Goal: Information Seeking & Learning: Learn about a topic

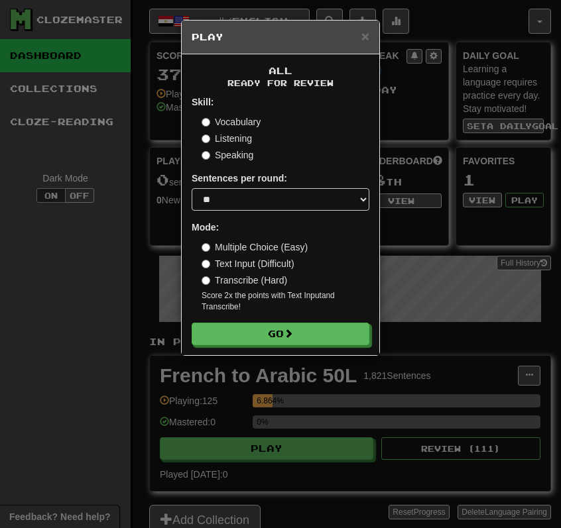
select select "**"
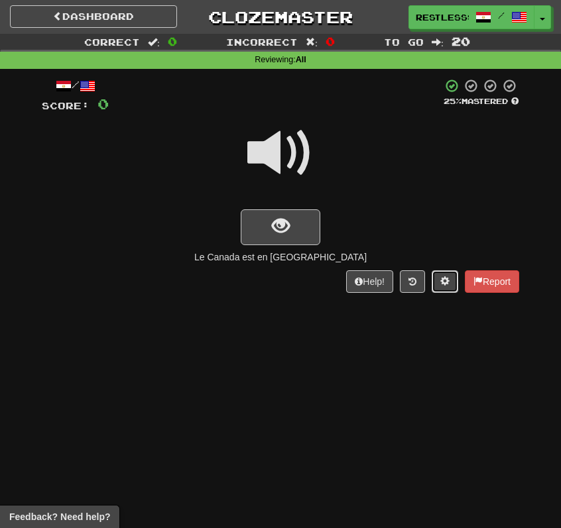
click at [445, 284] on span at bounding box center [444, 280] width 9 height 9
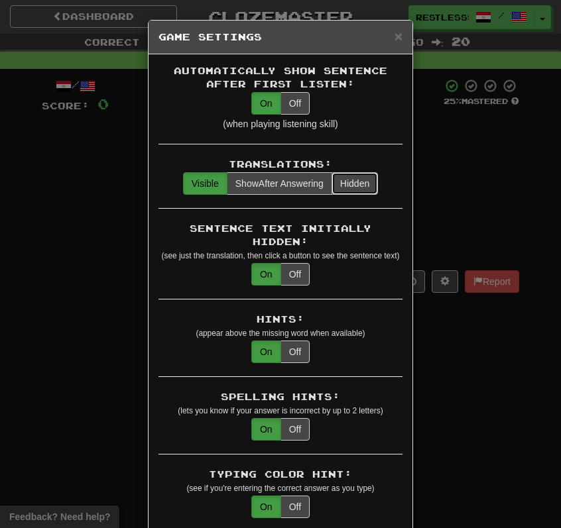
click at [348, 180] on button "Hidden" at bounding box center [354, 183] width 46 height 23
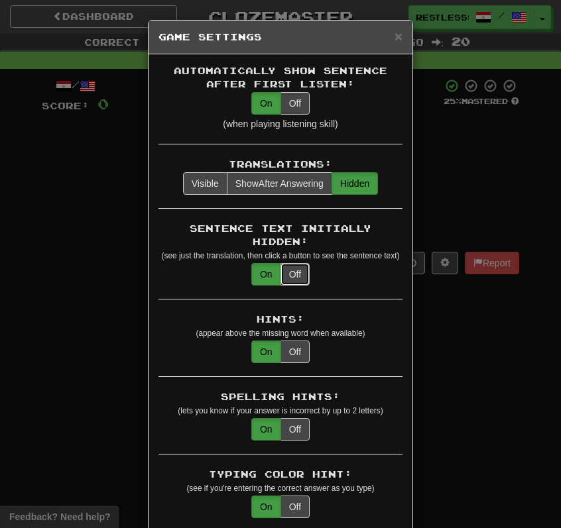
click at [306, 263] on button "Off" at bounding box center [294, 274] width 29 height 23
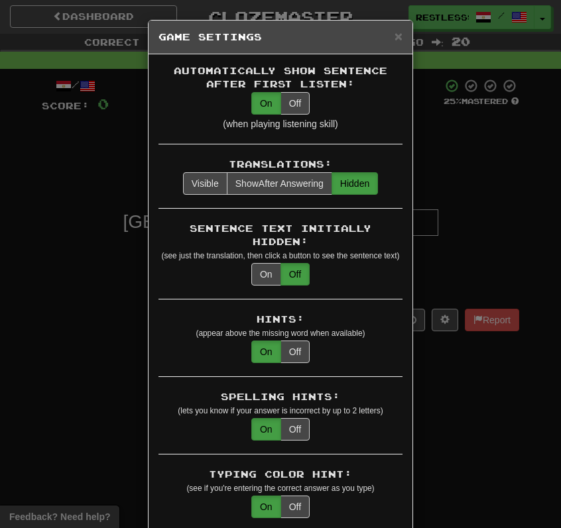
click at [439, 226] on div "× Game Settings Automatically Show Sentence After First Listen: On Off (when pl…" at bounding box center [280, 264] width 561 height 528
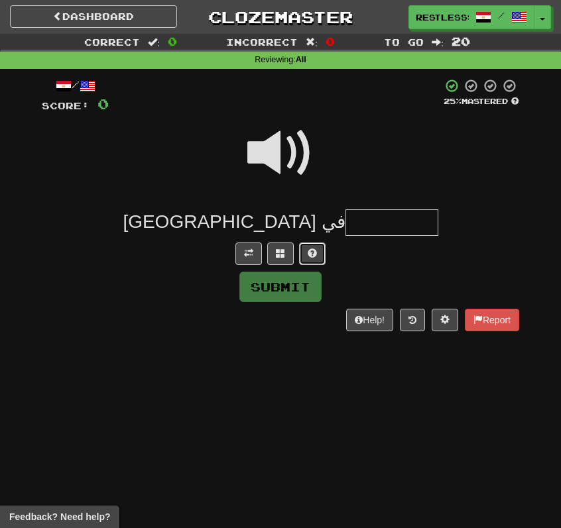
click at [311, 250] on span at bounding box center [311, 253] width 9 height 9
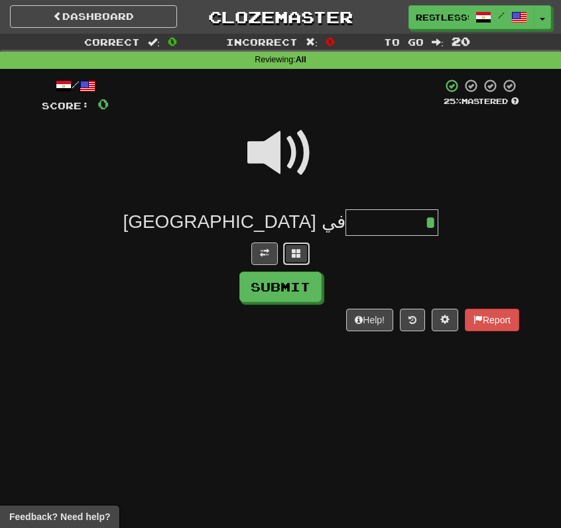
click at [300, 251] on span at bounding box center [296, 253] width 9 height 9
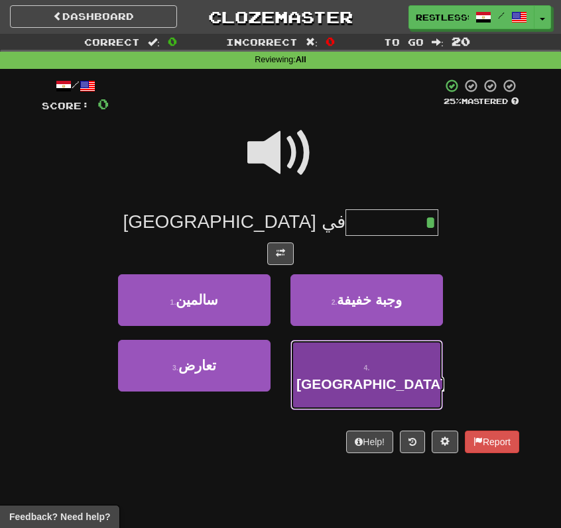
click at [336, 361] on button "4 . [GEOGRAPHIC_DATA]" at bounding box center [366, 375] width 152 height 70
type input "****"
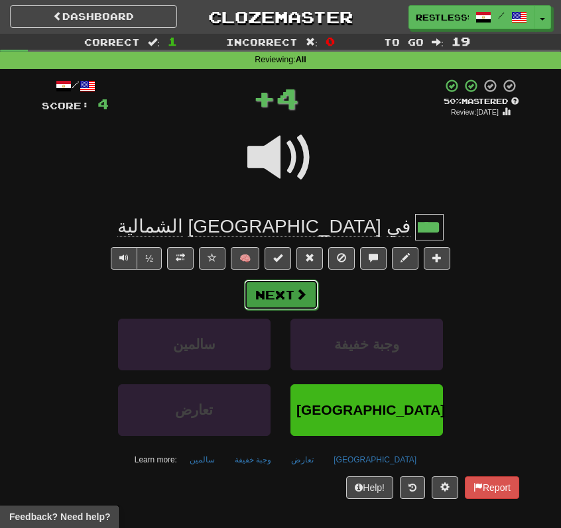
click at [284, 284] on button "Next" at bounding box center [281, 295] width 74 height 30
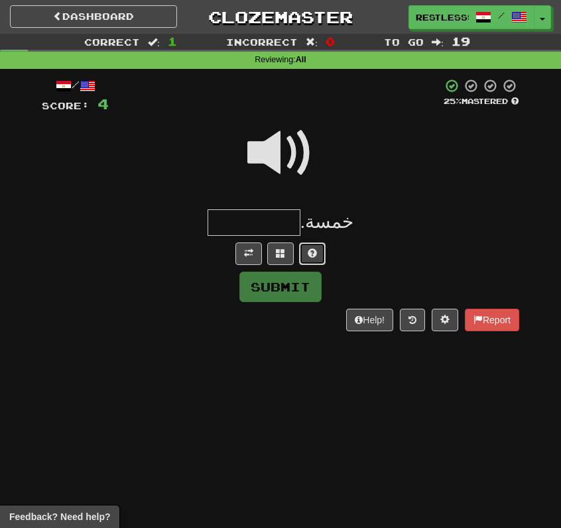
click at [306, 257] on button at bounding box center [312, 254] width 27 height 23
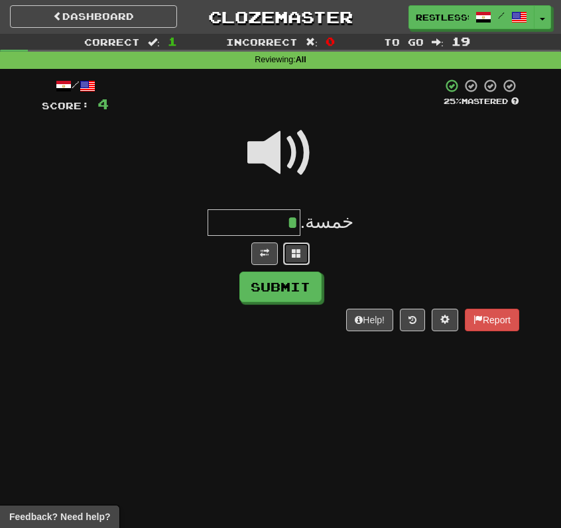
click at [290, 256] on button at bounding box center [296, 254] width 27 height 23
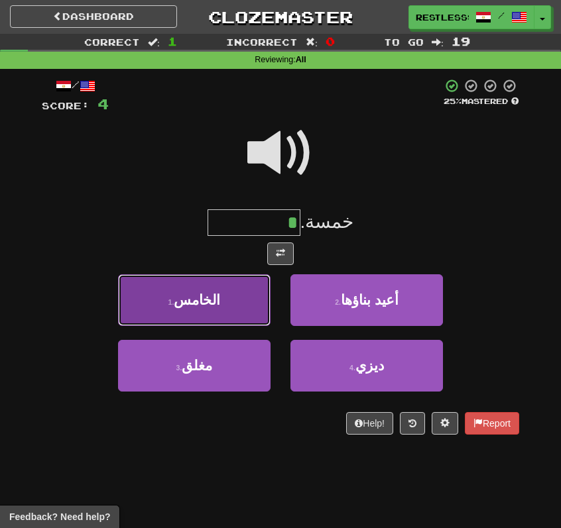
click at [245, 306] on button "1 . الخامس" at bounding box center [194, 300] width 152 height 52
type input "******"
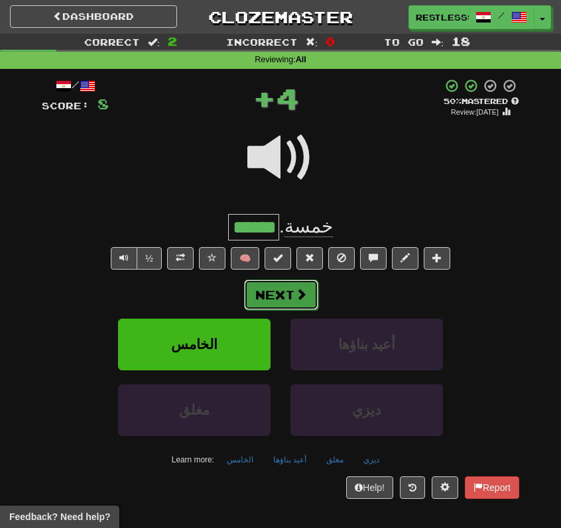
click at [299, 294] on span at bounding box center [301, 294] width 12 height 12
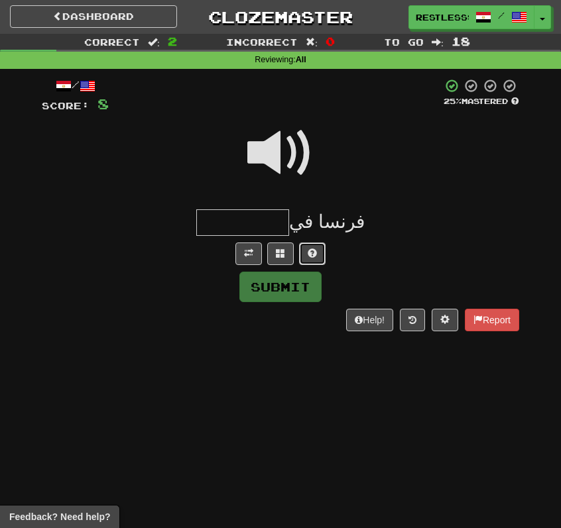
click at [309, 253] on span at bounding box center [311, 253] width 9 height 9
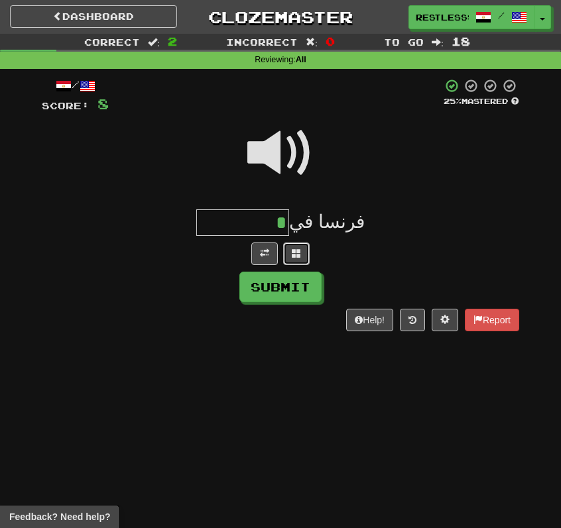
click at [294, 253] on span at bounding box center [296, 253] width 9 height 9
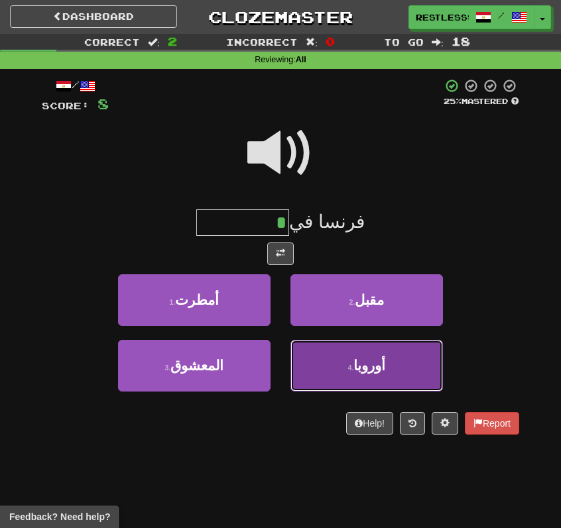
click at [322, 366] on button "4 . [GEOGRAPHIC_DATA]" at bounding box center [366, 366] width 152 height 52
type input "******"
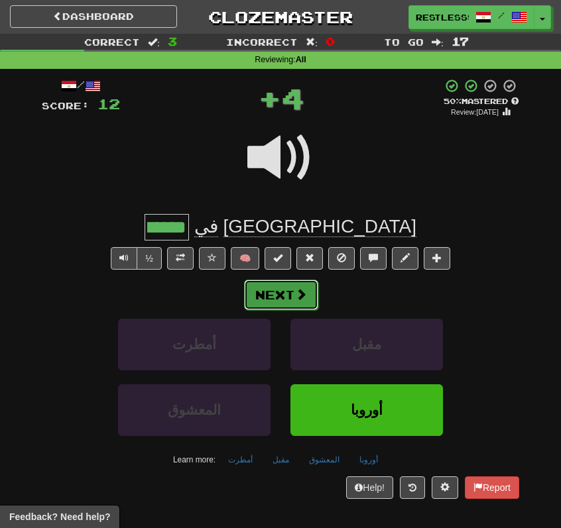
click at [299, 284] on button "Next" at bounding box center [281, 295] width 74 height 30
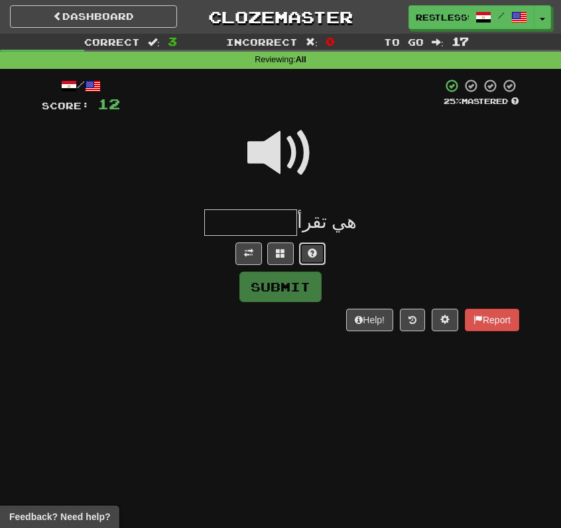
click at [305, 252] on button at bounding box center [312, 254] width 27 height 23
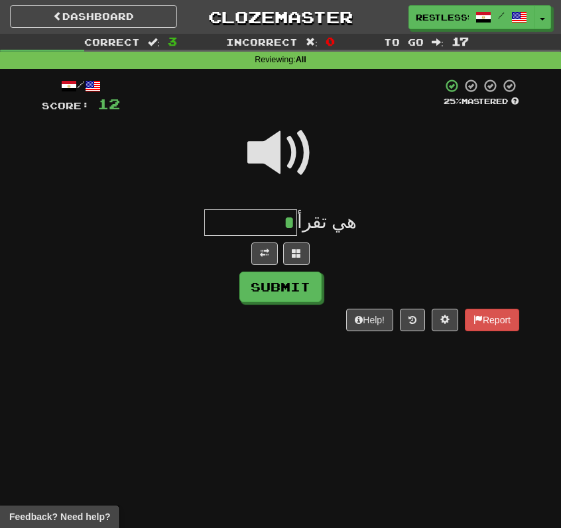
click at [298, 140] on span at bounding box center [280, 153] width 66 height 66
click at [290, 268] on div "/ Score: 12 25 % Mastered هي تقرأ * Submit Help! Report" at bounding box center [280, 205] width 477 height 254
click at [299, 256] on span at bounding box center [296, 253] width 9 height 9
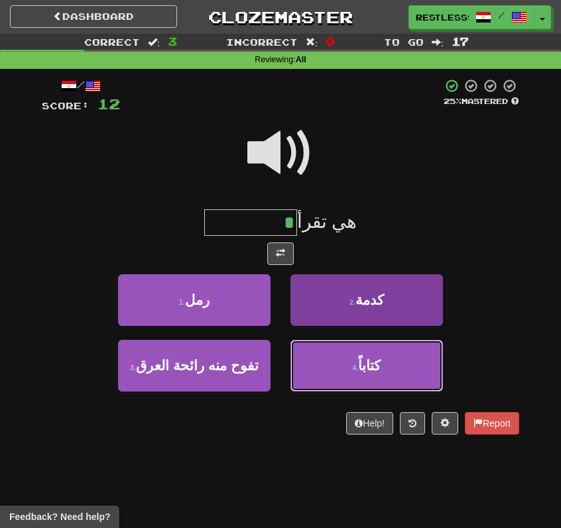
click at [315, 344] on button "4 . كتاباً" at bounding box center [366, 366] width 152 height 52
type input "******"
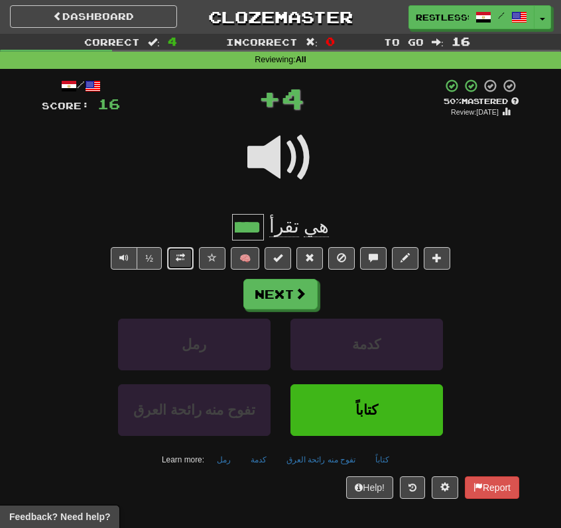
click at [170, 247] on button at bounding box center [180, 258] width 27 height 23
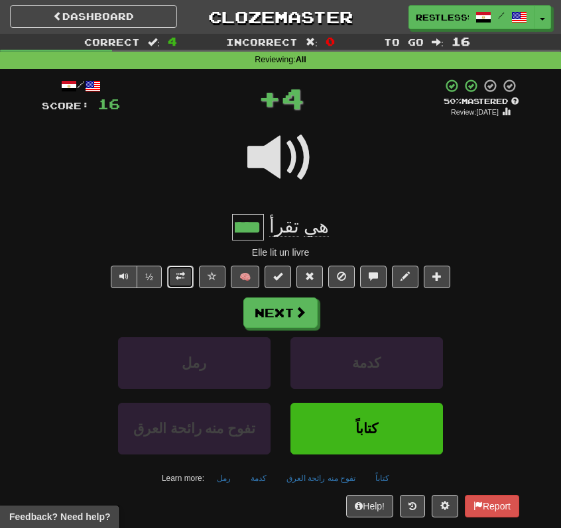
click at [176, 267] on button at bounding box center [180, 277] width 27 height 23
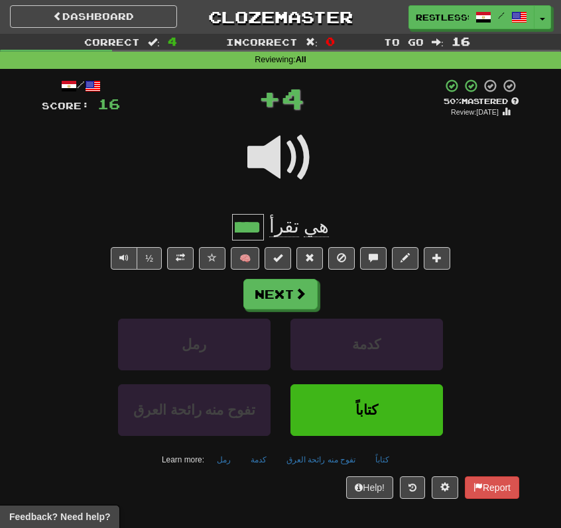
click at [288, 230] on span "تقرأ" at bounding box center [284, 226] width 30 height 21
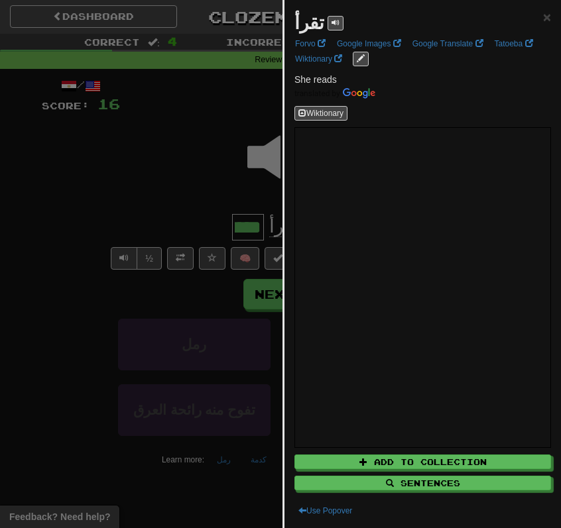
click at [333, 30] on div "تقرأ" at bounding box center [318, 23] width 49 height 27
click at [333, 25] on button at bounding box center [335, 23] width 16 height 15
click at [192, 189] on div at bounding box center [280, 264] width 561 height 528
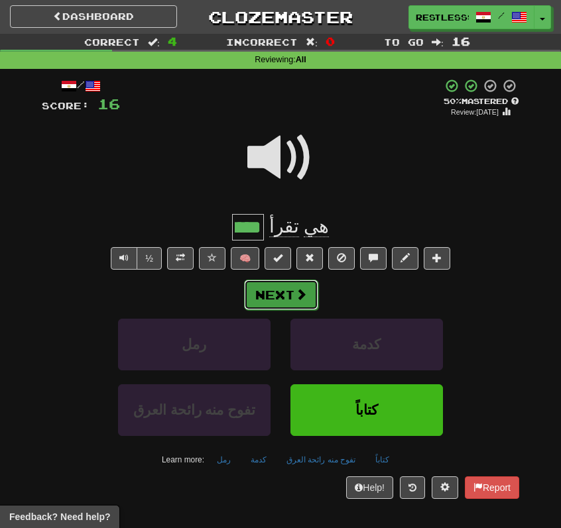
click at [282, 286] on button "Next" at bounding box center [281, 295] width 74 height 30
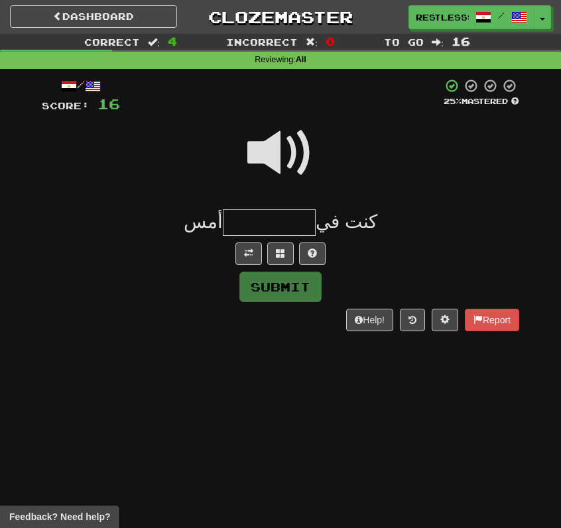
click at [310, 212] on input "text" at bounding box center [269, 222] width 93 height 27
click at [310, 257] on span at bounding box center [311, 253] width 9 height 9
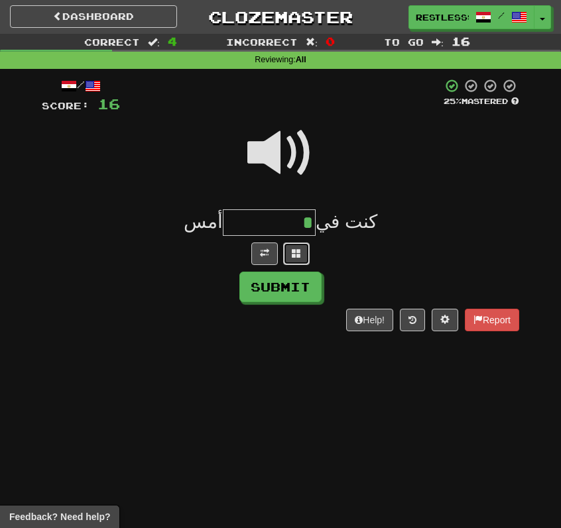
click at [292, 255] on span at bounding box center [296, 253] width 9 height 9
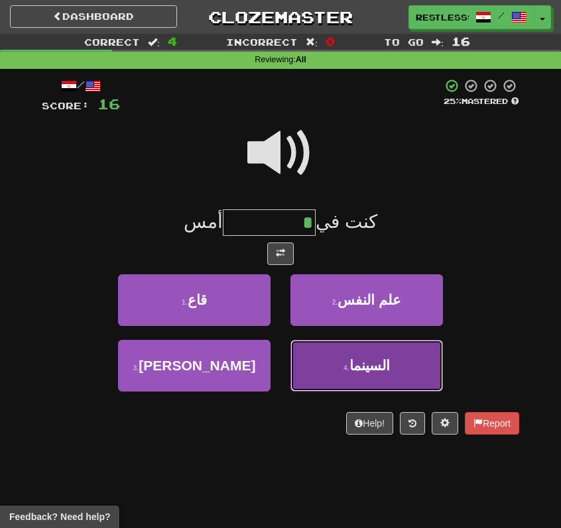
click at [319, 362] on button "4 . السينما" at bounding box center [366, 366] width 152 height 52
type input "*******"
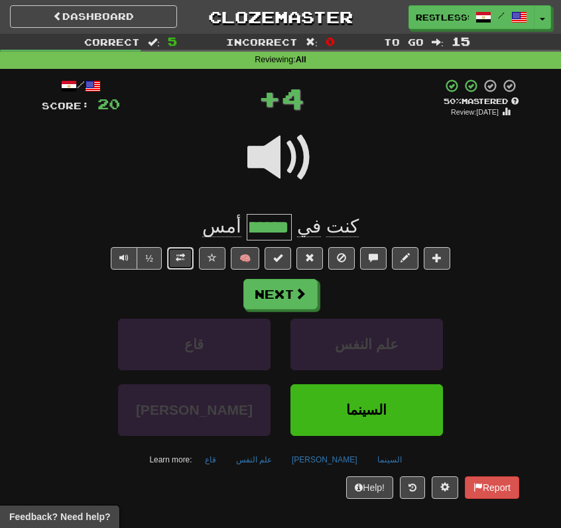
click at [188, 260] on button at bounding box center [180, 258] width 27 height 23
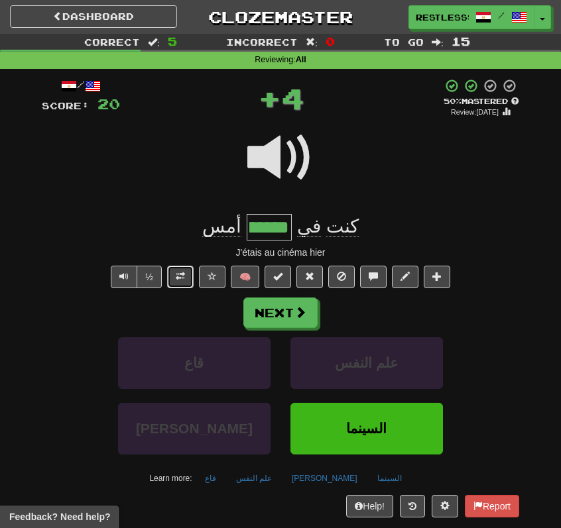
click at [185, 268] on button at bounding box center [180, 277] width 27 height 23
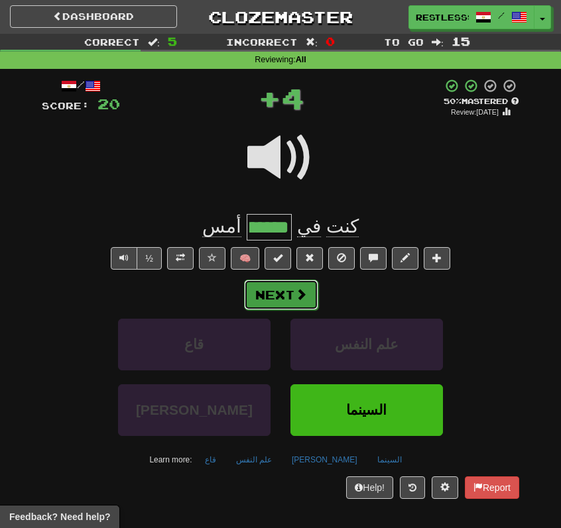
click at [302, 296] on span at bounding box center [301, 294] width 12 height 12
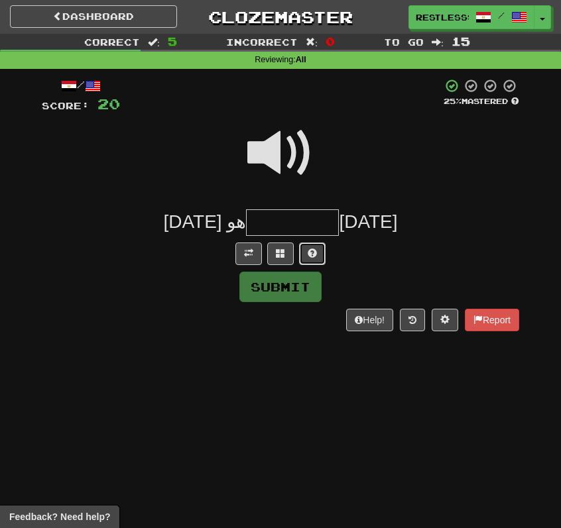
click at [313, 254] on span at bounding box center [311, 253] width 9 height 9
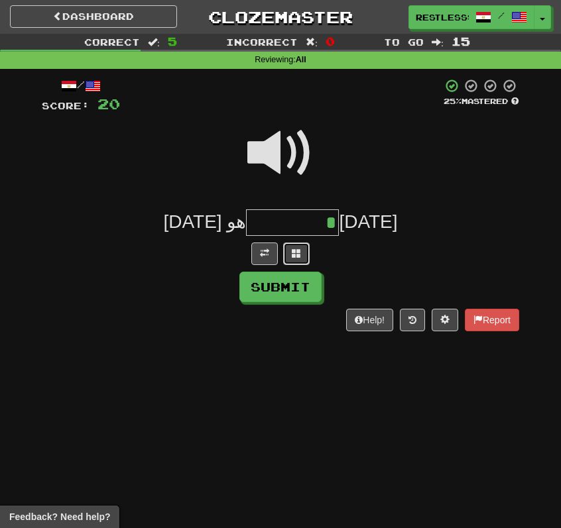
click at [290, 254] on button at bounding box center [296, 254] width 27 height 23
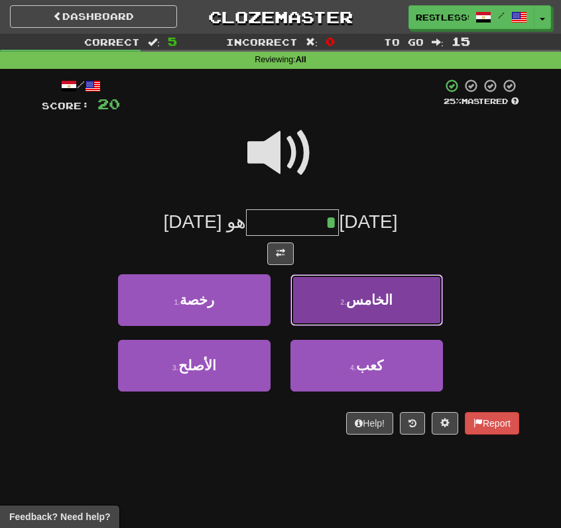
click at [360, 298] on span "الخامس" at bounding box center [369, 299] width 46 height 15
type input "******"
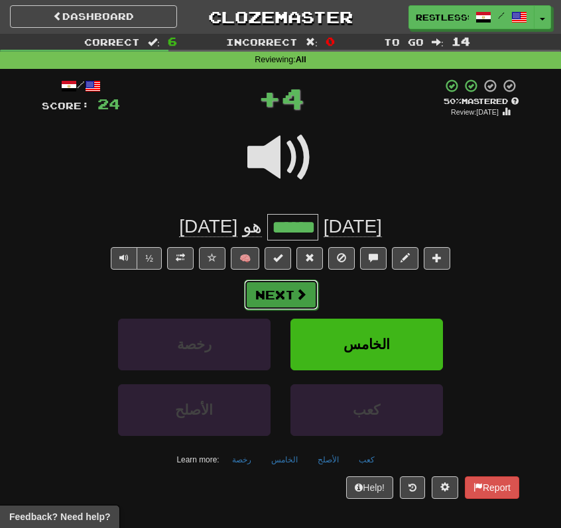
click at [282, 280] on button "Next" at bounding box center [281, 295] width 74 height 30
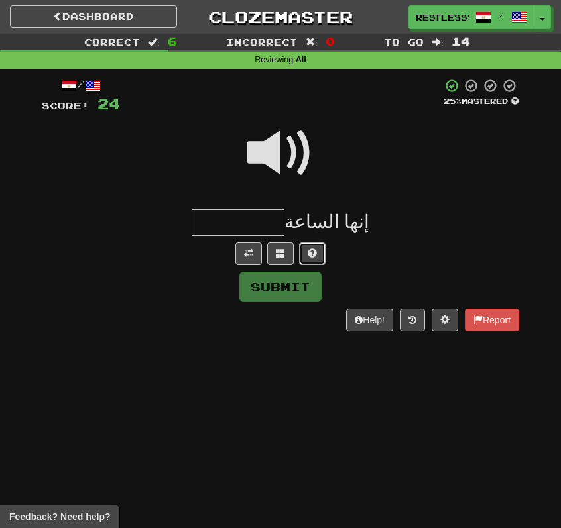
click at [313, 250] on span at bounding box center [311, 253] width 9 height 9
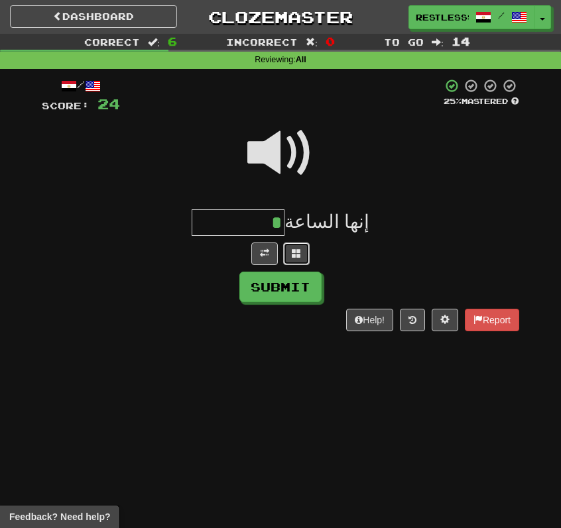
click at [300, 250] on span at bounding box center [296, 253] width 9 height 9
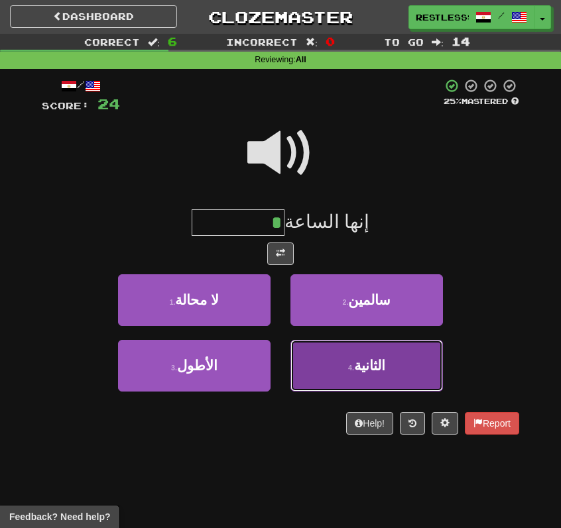
click at [324, 362] on button "4 . الثانية" at bounding box center [366, 366] width 152 height 52
type input "*******"
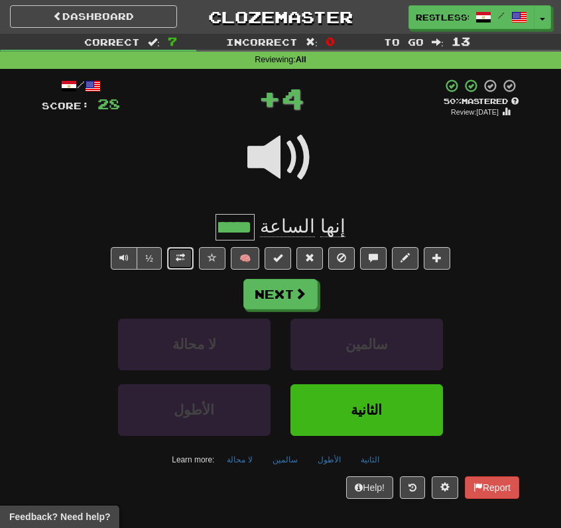
click at [179, 256] on span at bounding box center [180, 257] width 9 height 9
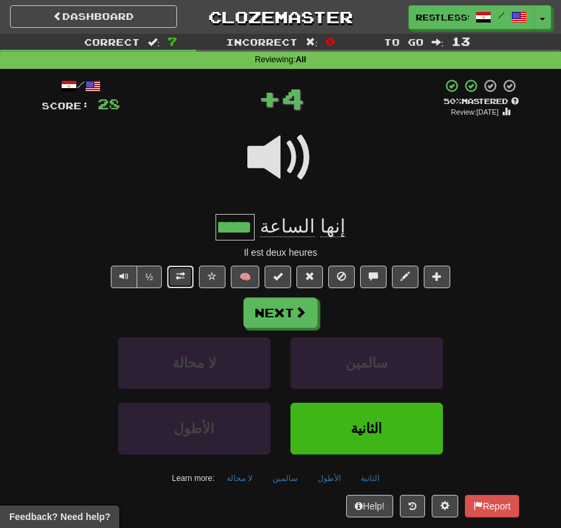
click at [179, 278] on span at bounding box center [180, 276] width 9 height 9
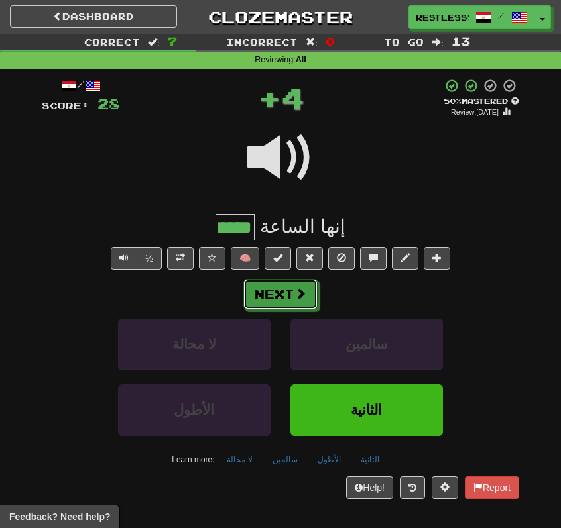
click at [302, 282] on button "Next" at bounding box center [280, 294] width 74 height 30
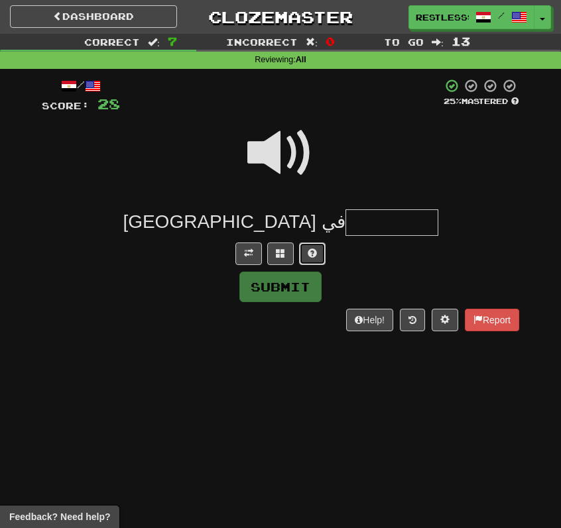
click at [310, 260] on button at bounding box center [312, 254] width 27 height 23
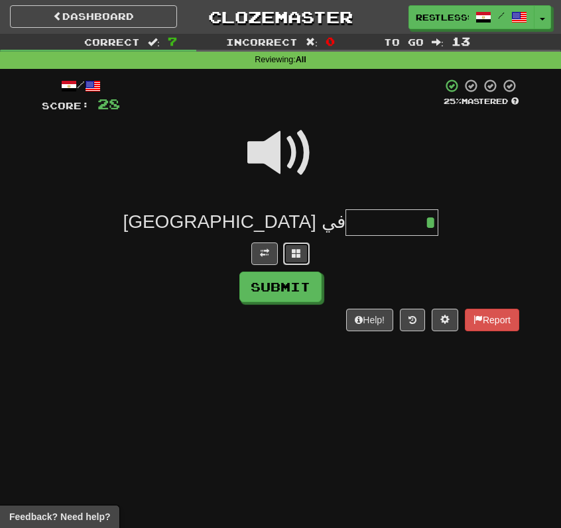
click at [304, 258] on button at bounding box center [296, 254] width 27 height 23
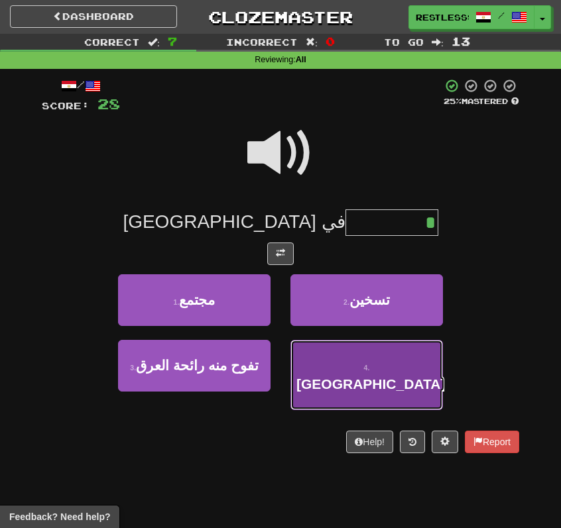
click at [322, 357] on button "4 . [GEOGRAPHIC_DATA]" at bounding box center [366, 375] width 152 height 70
type input "***"
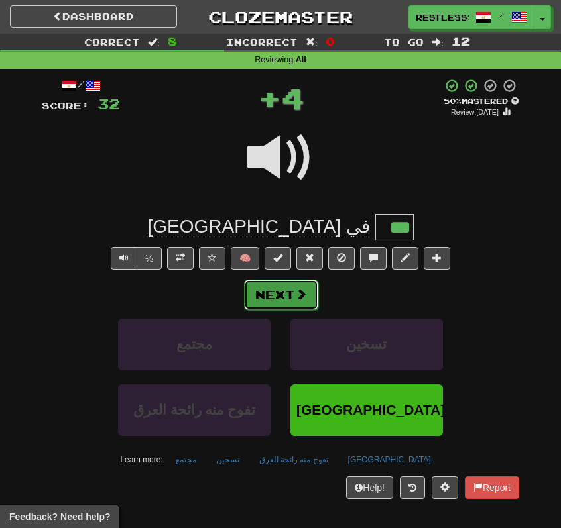
click at [274, 286] on button "Next" at bounding box center [281, 295] width 74 height 30
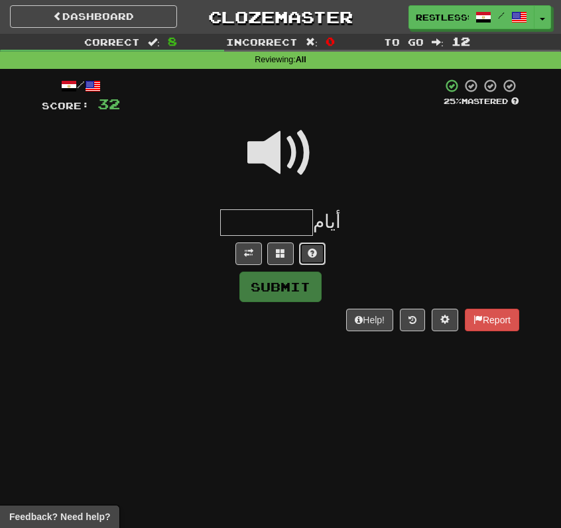
click at [311, 247] on button at bounding box center [312, 254] width 27 height 23
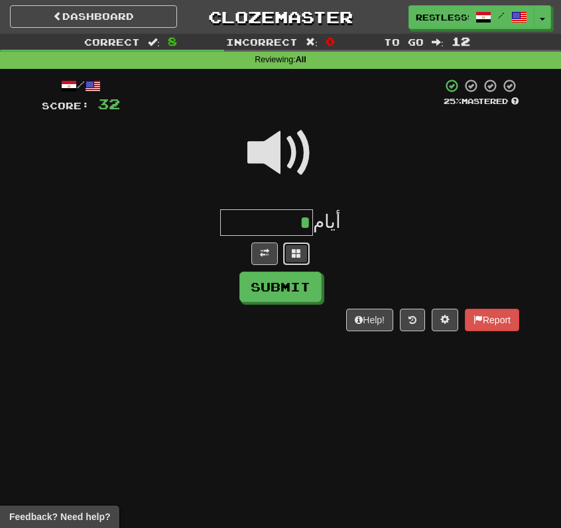
click at [300, 247] on button at bounding box center [296, 254] width 27 height 23
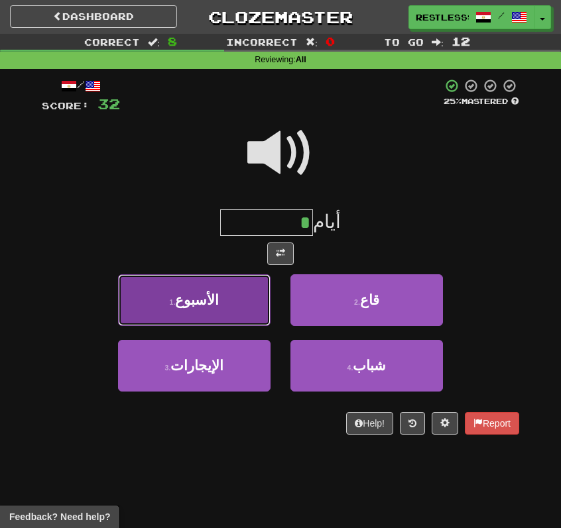
click at [234, 304] on button "1 . الأسبوع" at bounding box center [194, 300] width 152 height 52
type input "*******"
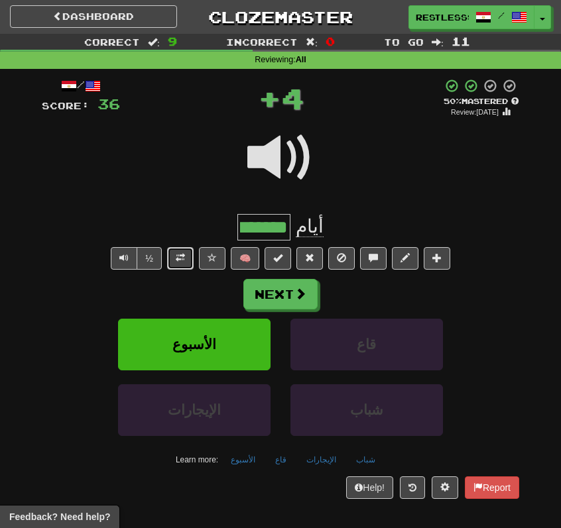
click at [188, 256] on button at bounding box center [180, 258] width 27 height 23
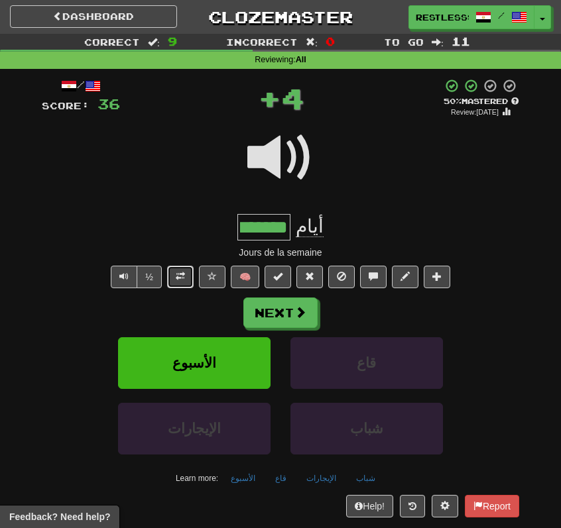
click at [185, 272] on span at bounding box center [180, 276] width 9 height 9
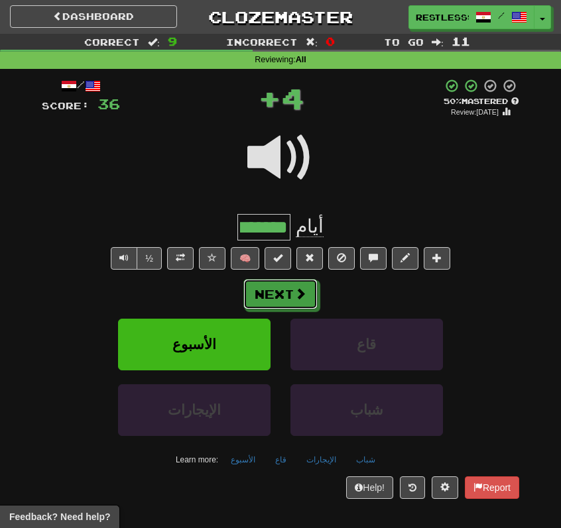
click at [308, 298] on button "Next" at bounding box center [280, 294] width 74 height 30
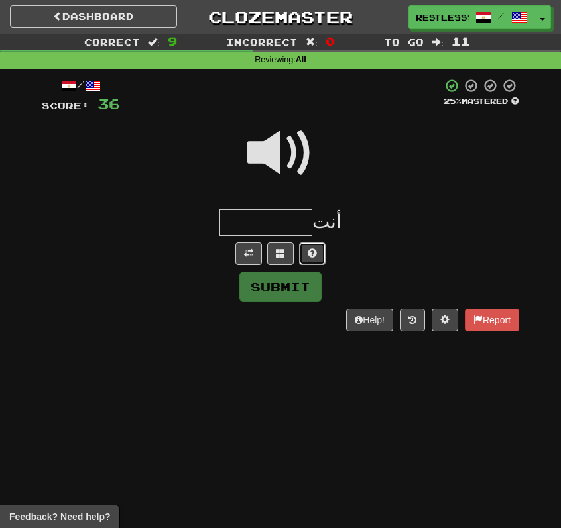
click at [316, 249] on span at bounding box center [311, 253] width 9 height 9
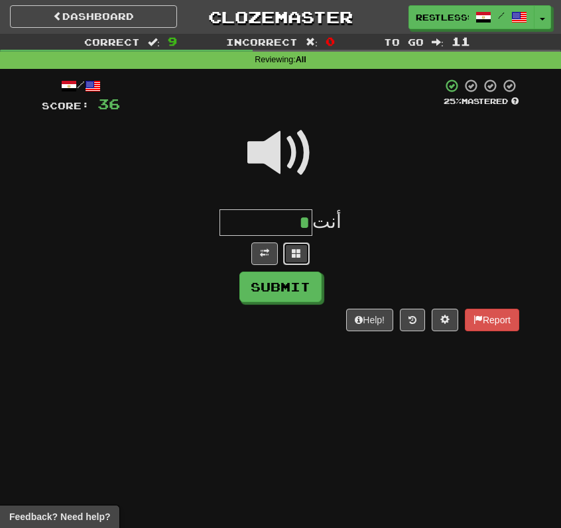
click at [302, 248] on button at bounding box center [296, 254] width 27 height 23
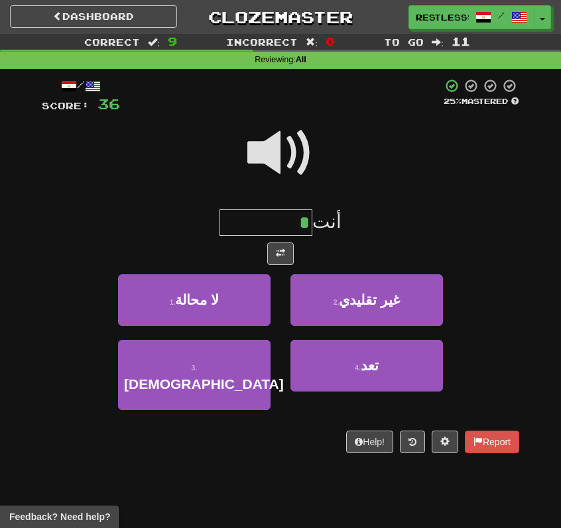
click at [294, 120] on span at bounding box center [280, 153] width 66 height 66
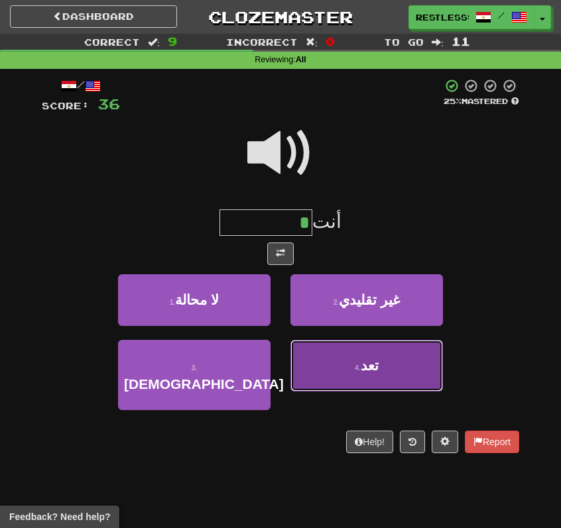
click at [325, 350] on button "4 . تعد" at bounding box center [366, 366] width 152 height 52
type input "***"
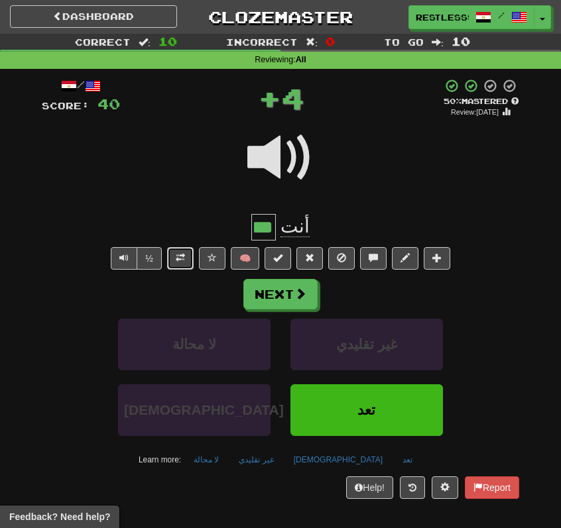
click at [188, 256] on button at bounding box center [180, 258] width 27 height 23
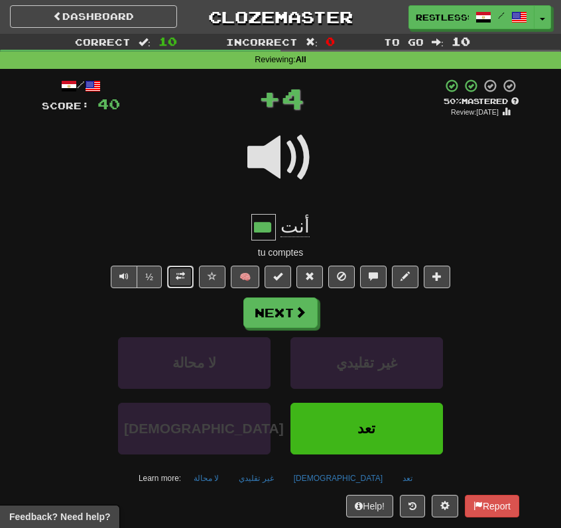
click at [176, 273] on button at bounding box center [180, 277] width 27 height 23
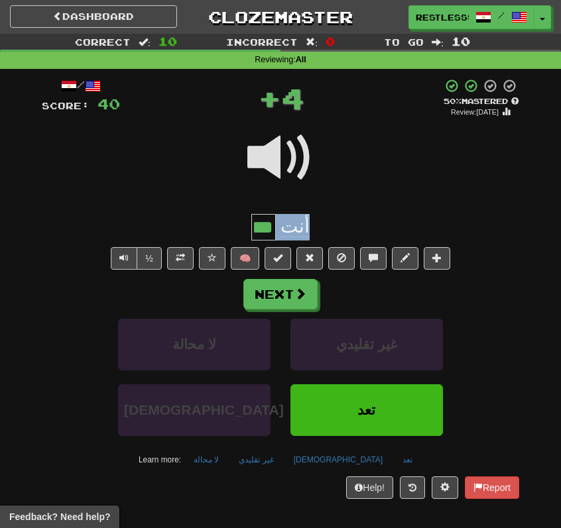
drag, startPoint x: 246, startPoint y: 228, endPoint x: 342, endPoint y: 229, distance: 96.1
click at [342, 228] on div "أنت ***" at bounding box center [280, 227] width 477 height 27
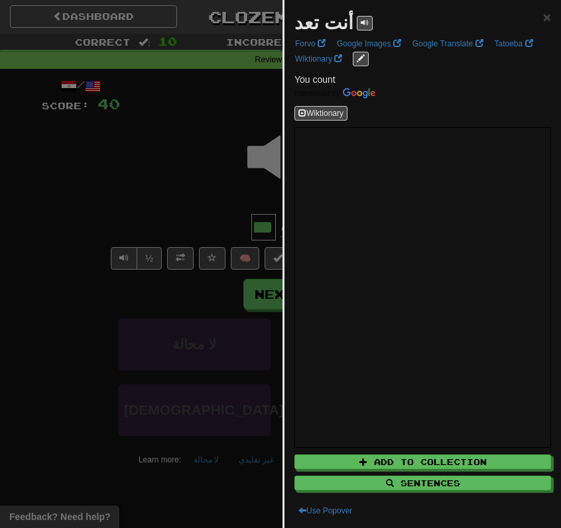
click at [198, 187] on div at bounding box center [280, 264] width 561 height 528
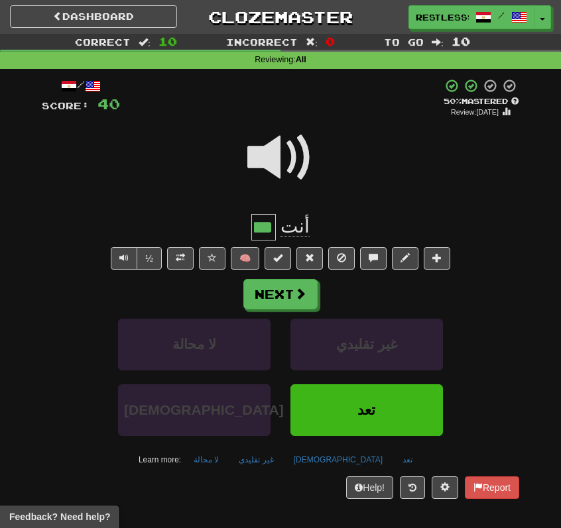
click at [267, 233] on input "***" at bounding box center [263, 227] width 25 height 27
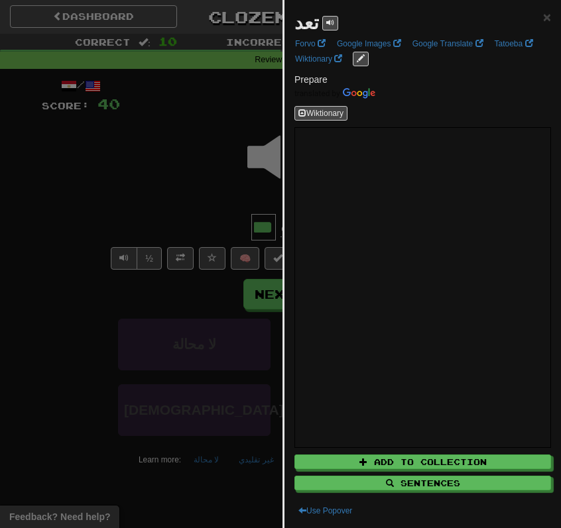
click at [230, 231] on div at bounding box center [280, 264] width 561 height 528
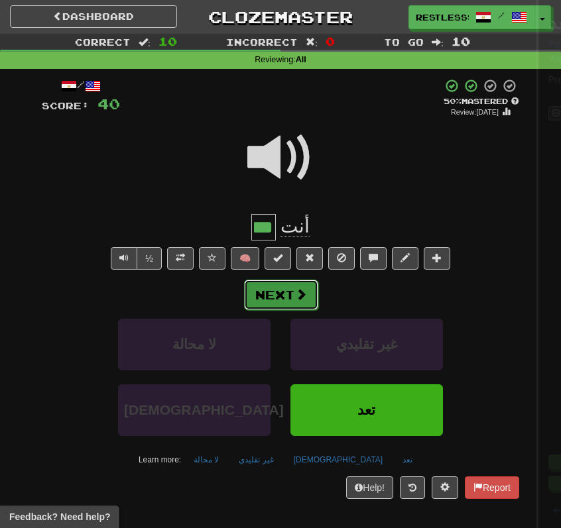
click at [294, 296] on button "Next" at bounding box center [281, 295] width 74 height 30
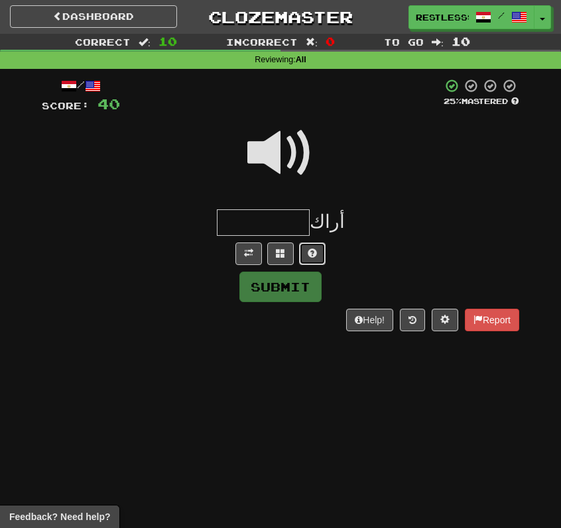
click at [317, 253] on button at bounding box center [312, 254] width 27 height 23
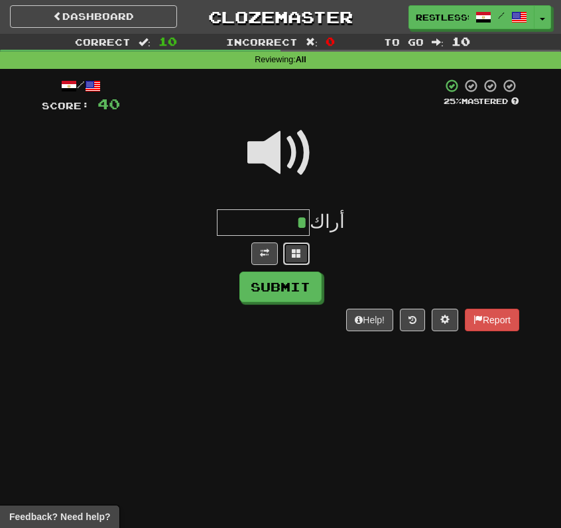
click at [302, 253] on button at bounding box center [296, 254] width 27 height 23
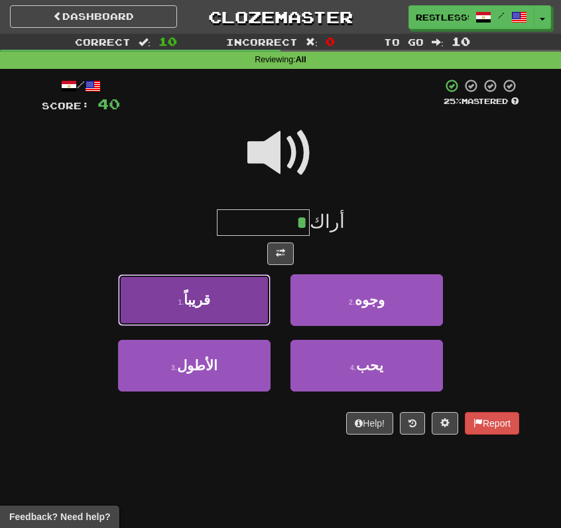
click at [239, 292] on button "1 . قريباً" at bounding box center [194, 300] width 152 height 52
type input "******"
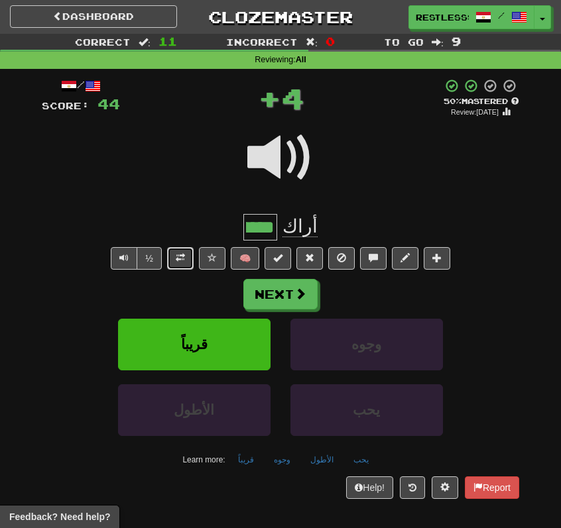
click at [185, 260] on span at bounding box center [180, 257] width 9 height 9
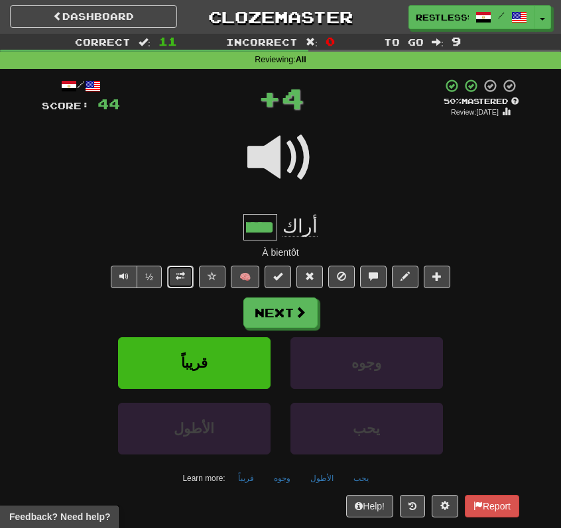
click at [183, 272] on span at bounding box center [180, 276] width 9 height 9
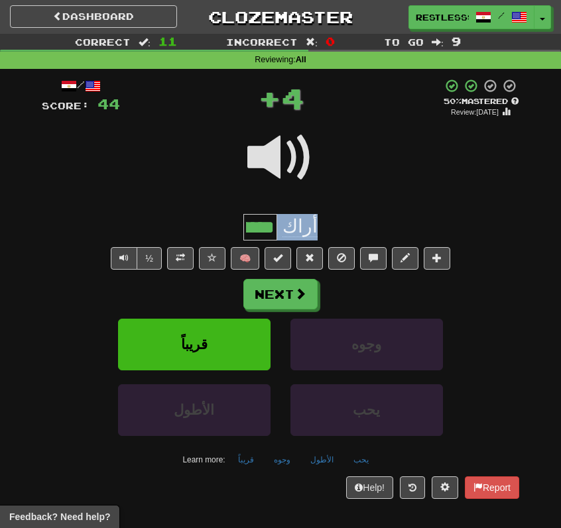
drag, startPoint x: 341, startPoint y: 233, endPoint x: 163, endPoint y: 231, distance: 178.3
click at [165, 231] on div "أراك ******" at bounding box center [280, 227] width 477 height 27
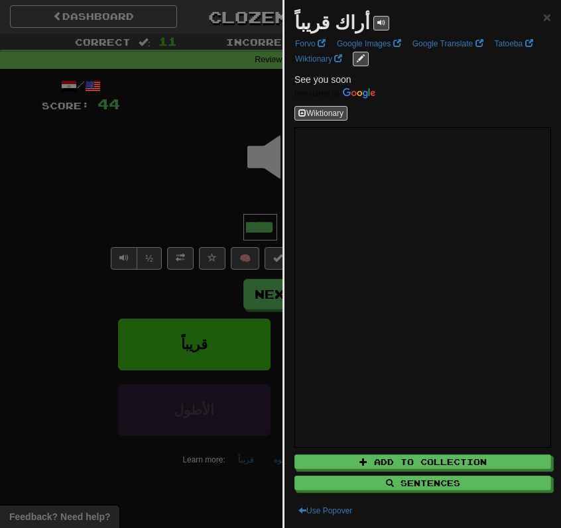
click at [163, 231] on div at bounding box center [280, 264] width 561 height 528
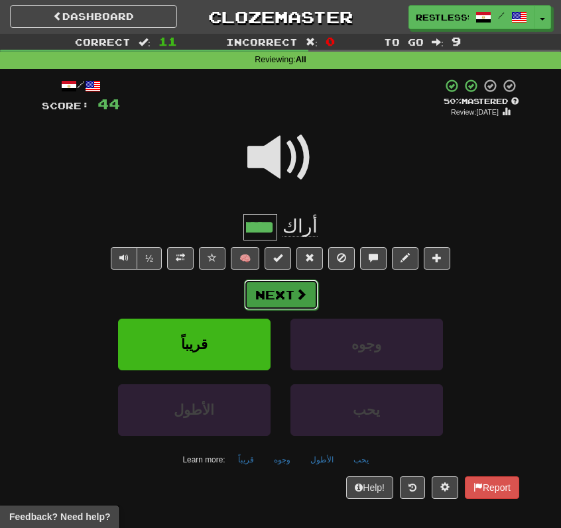
click at [281, 293] on button "Next" at bounding box center [281, 295] width 74 height 30
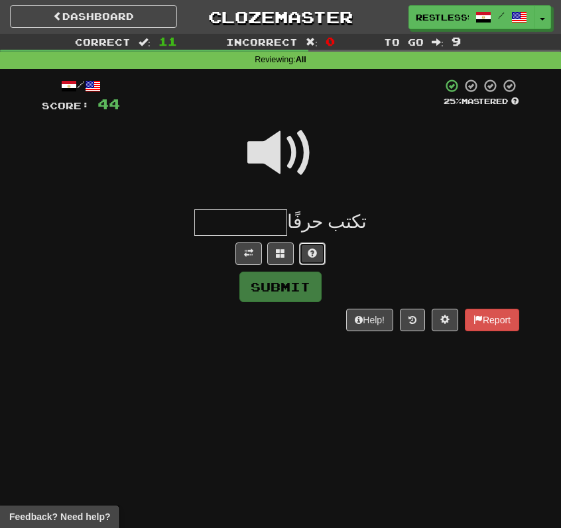
click at [313, 250] on span at bounding box center [311, 253] width 9 height 9
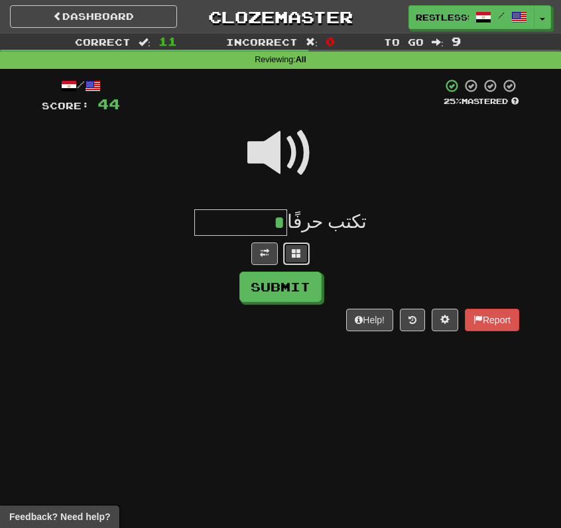
click at [296, 250] on span at bounding box center [296, 253] width 9 height 9
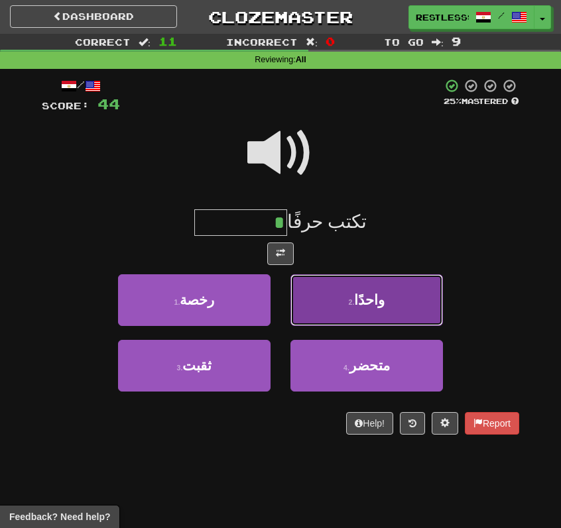
click at [345, 309] on button "2 . واحدًا" at bounding box center [366, 300] width 152 height 52
type input "******"
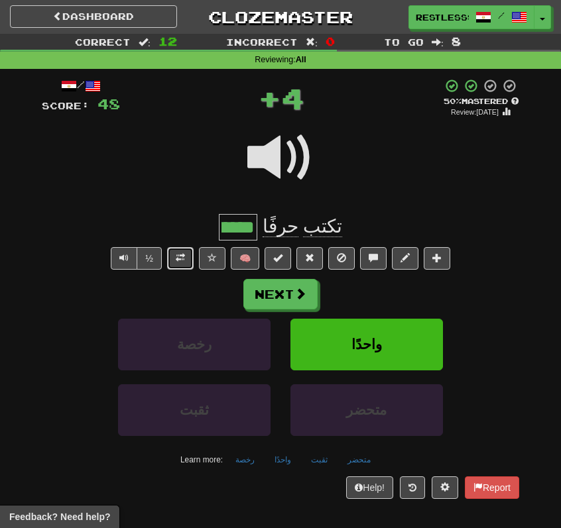
click at [182, 258] on span at bounding box center [180, 257] width 9 height 9
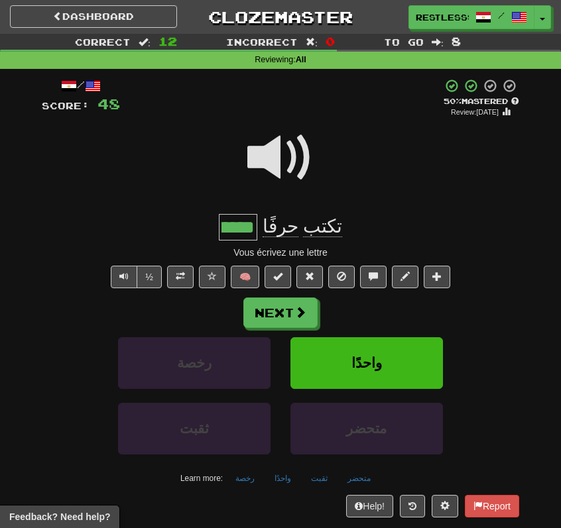
click at [252, 227] on input "******" at bounding box center [238, 227] width 38 height 27
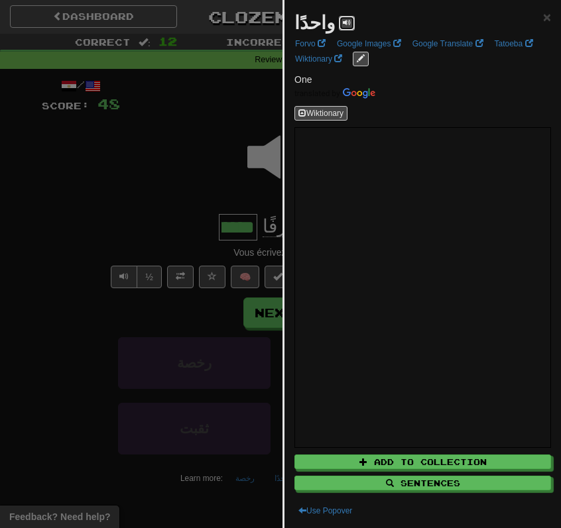
click at [343, 21] on span at bounding box center [347, 23] width 8 height 8
click at [220, 136] on div at bounding box center [280, 264] width 561 height 528
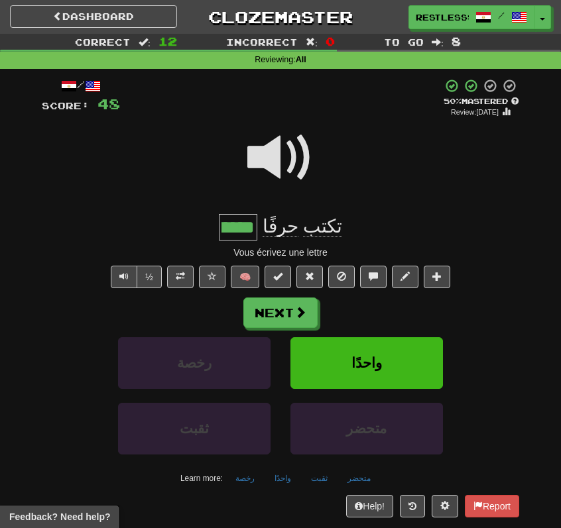
click at [291, 233] on span "حرفًا" at bounding box center [280, 226] width 36 height 21
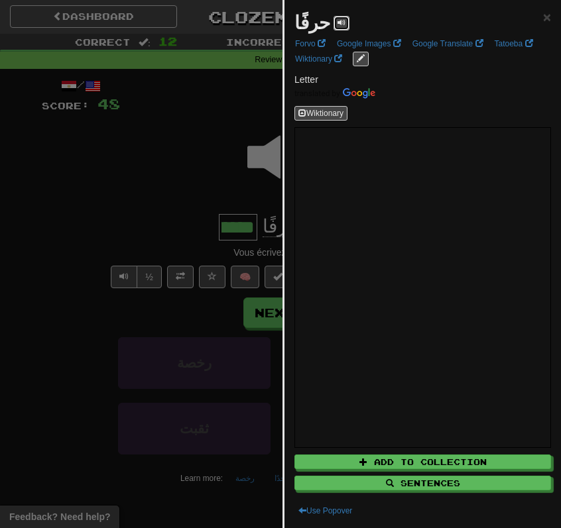
click at [333, 17] on button at bounding box center [341, 23] width 16 height 15
click at [188, 158] on div at bounding box center [280, 264] width 561 height 528
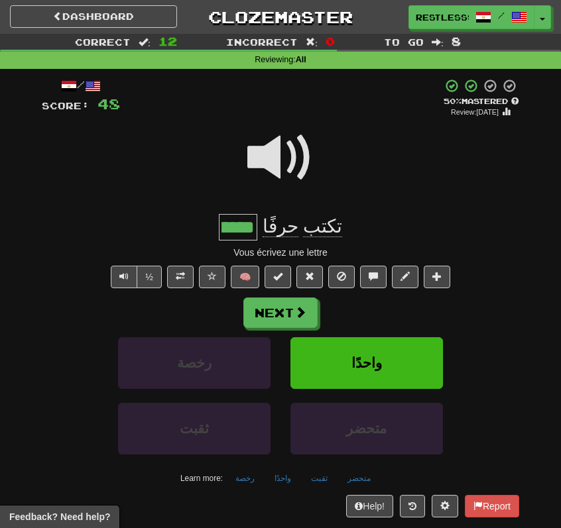
click at [329, 231] on span "تكتب" at bounding box center [322, 226] width 39 height 21
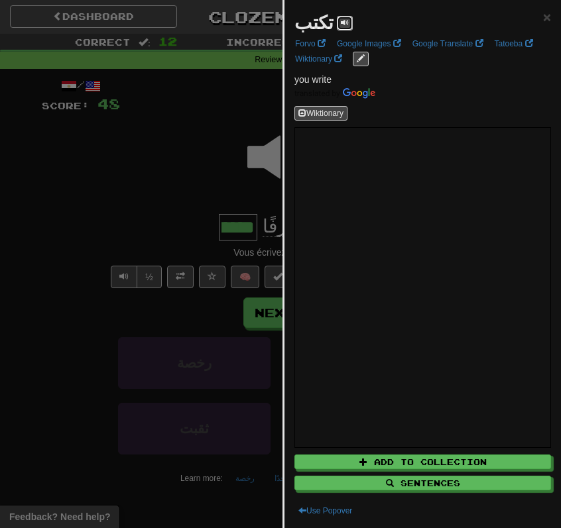
click at [341, 20] on span at bounding box center [345, 23] width 8 height 8
click at [204, 172] on div at bounding box center [280, 264] width 561 height 528
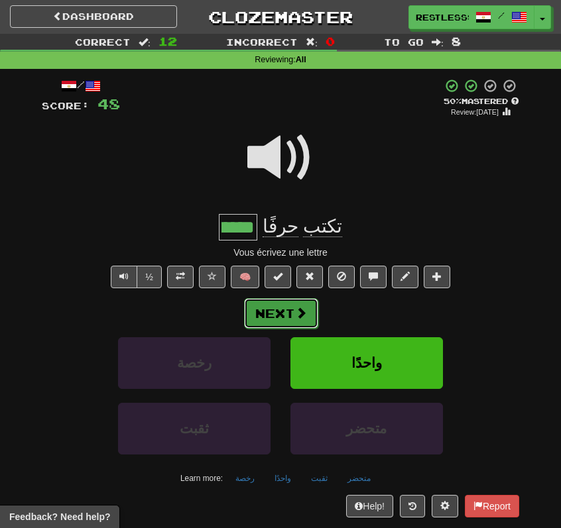
click at [289, 300] on button "Next" at bounding box center [281, 313] width 74 height 30
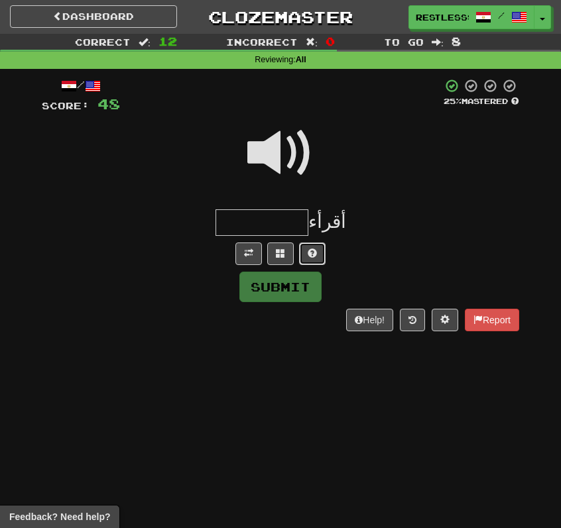
click at [315, 256] on span at bounding box center [311, 253] width 9 height 9
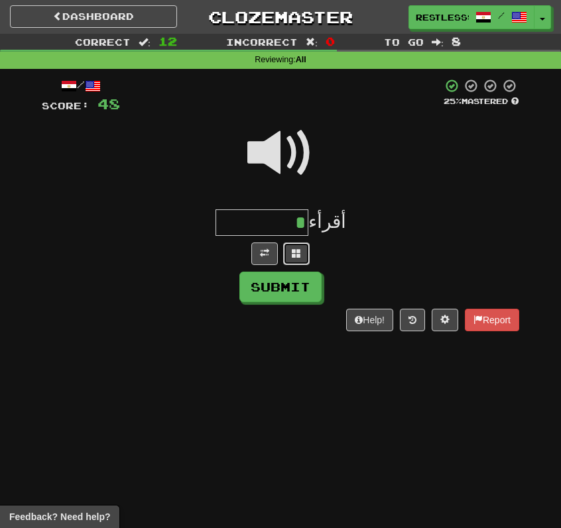
click at [292, 256] on span at bounding box center [296, 253] width 9 height 9
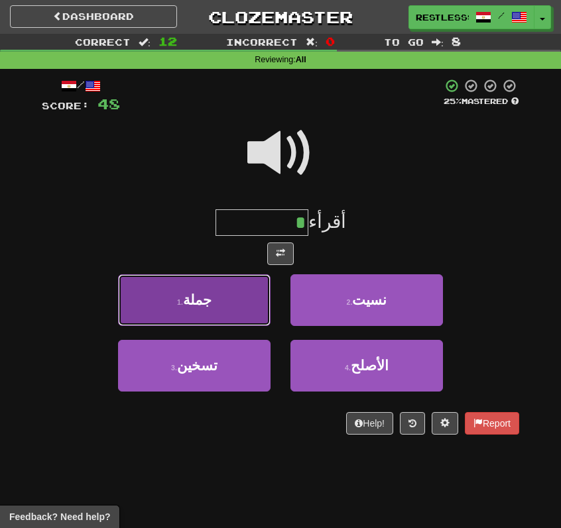
click at [243, 284] on button "1 . [GEOGRAPHIC_DATA]" at bounding box center [194, 300] width 152 height 52
type input "****"
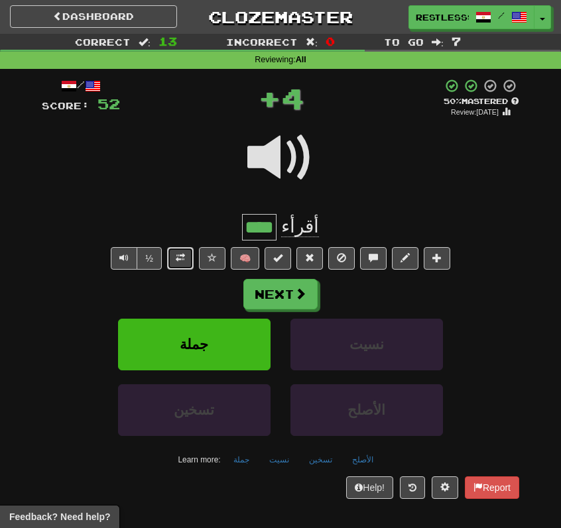
click at [194, 262] on button at bounding box center [180, 258] width 27 height 23
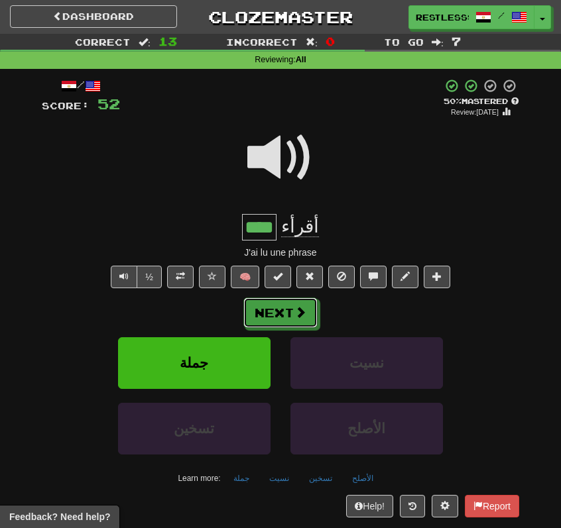
click at [290, 319] on button "Next" at bounding box center [280, 313] width 74 height 30
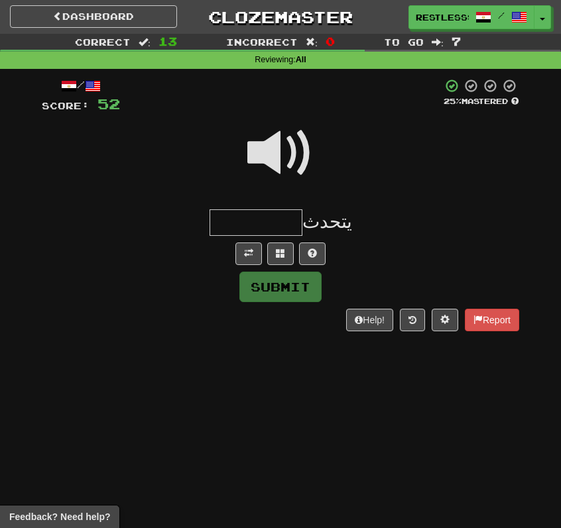
click at [294, 166] on span at bounding box center [280, 153] width 66 height 66
click at [309, 249] on span at bounding box center [311, 253] width 9 height 9
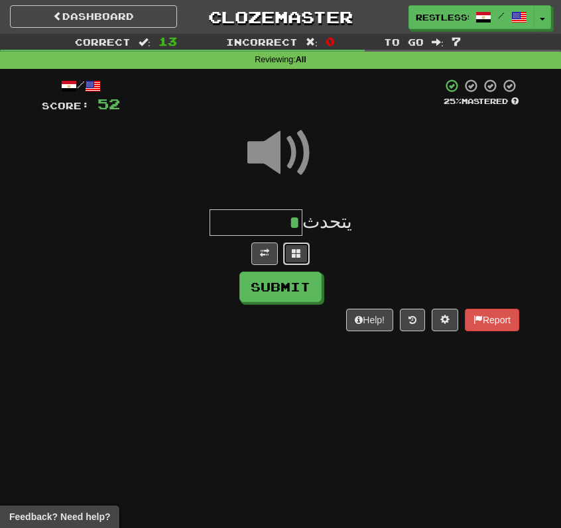
click at [293, 249] on span at bounding box center [296, 253] width 9 height 9
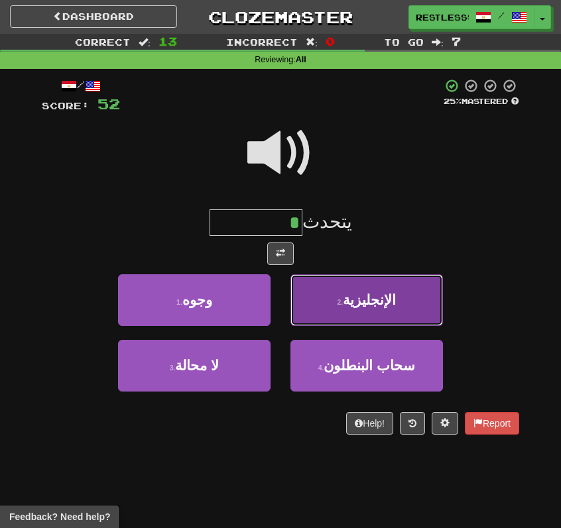
click at [341, 299] on small "2 ." at bounding box center [340, 302] width 6 height 8
type input "**********"
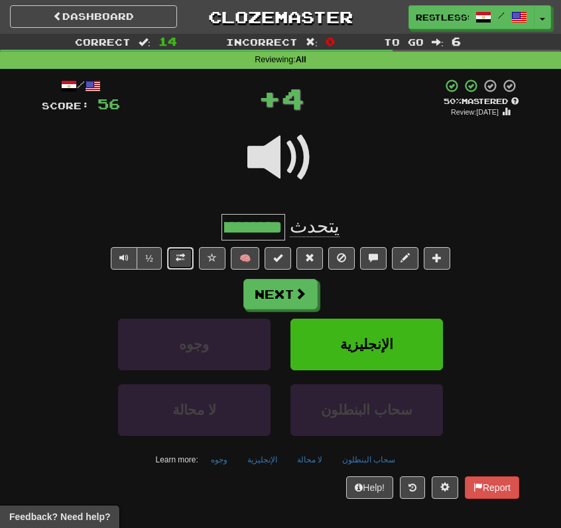
click at [184, 258] on span at bounding box center [180, 257] width 9 height 9
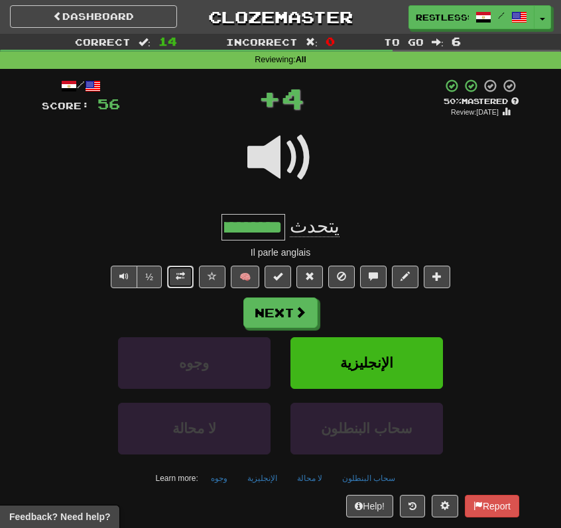
click at [184, 272] on span at bounding box center [180, 276] width 9 height 9
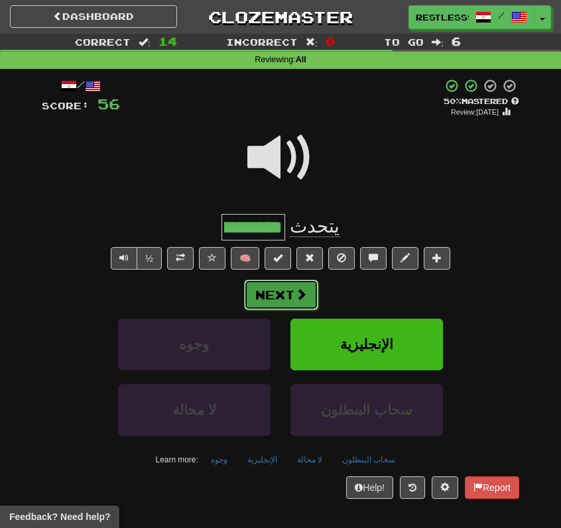
click at [290, 280] on button "Next" at bounding box center [281, 295] width 74 height 30
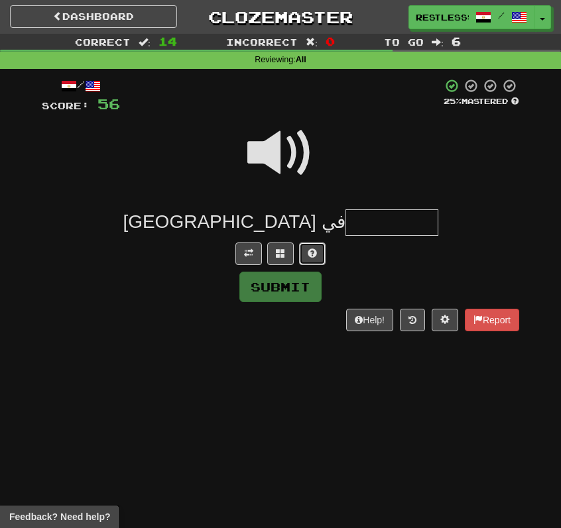
click at [309, 257] on span at bounding box center [311, 253] width 9 height 9
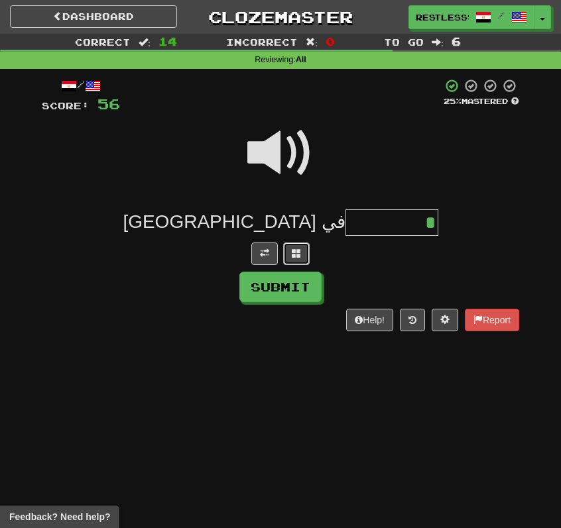
click at [296, 256] on span at bounding box center [296, 253] width 9 height 9
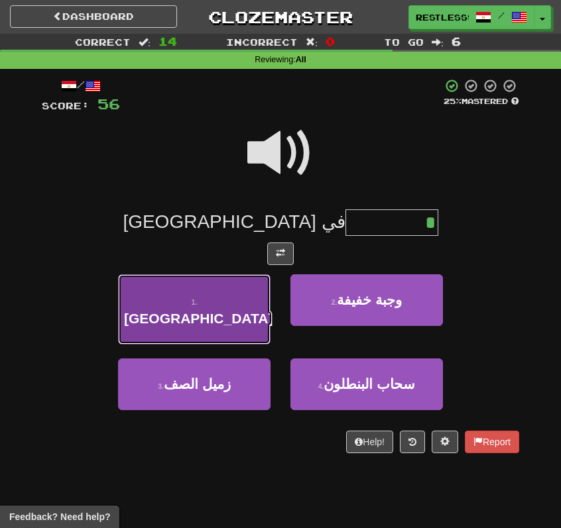
click at [260, 292] on button "1 . [GEOGRAPHIC_DATA]" at bounding box center [194, 309] width 152 height 70
type input "*****"
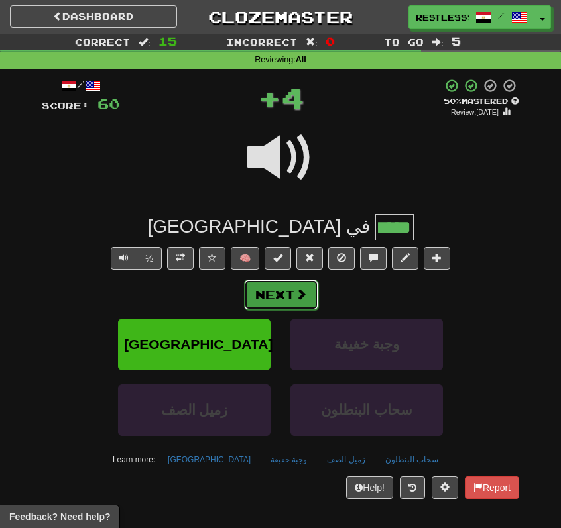
click at [294, 295] on button "Next" at bounding box center [281, 295] width 74 height 30
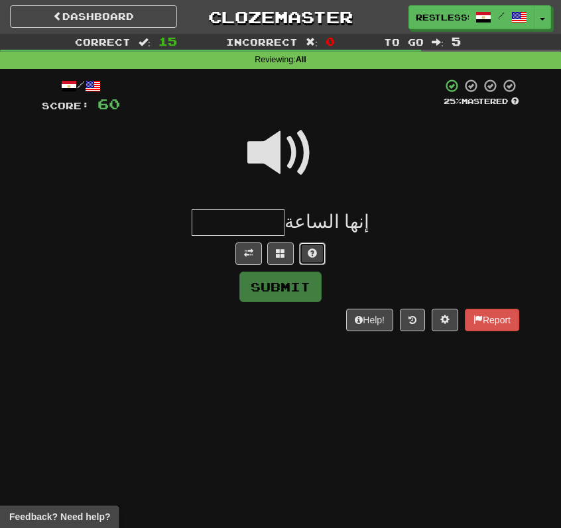
click at [317, 252] on button at bounding box center [312, 254] width 27 height 23
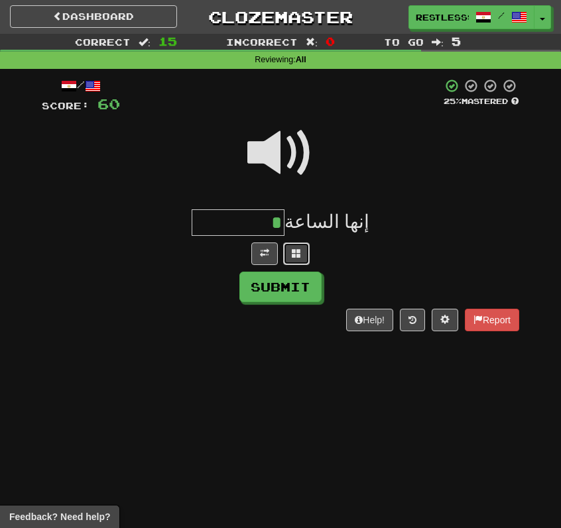
click at [294, 252] on span at bounding box center [296, 253] width 9 height 9
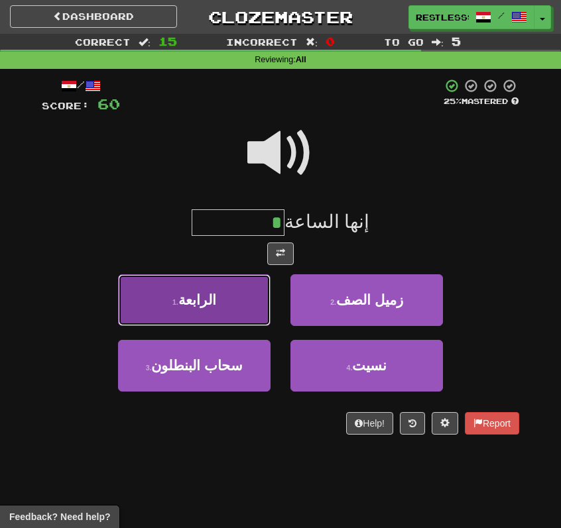
click at [239, 309] on button "1 . الرابعة" at bounding box center [194, 300] width 152 height 52
type input "*******"
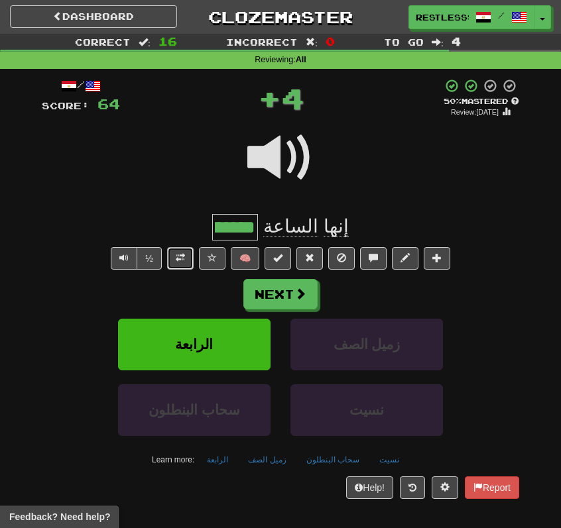
click at [185, 250] on button at bounding box center [180, 258] width 27 height 23
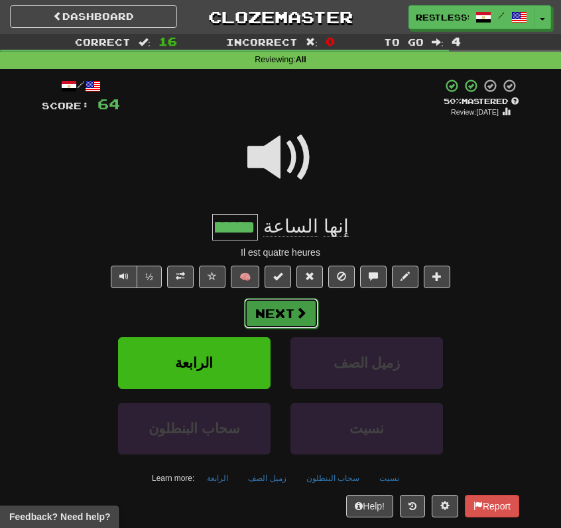
click at [313, 322] on button "Next" at bounding box center [281, 313] width 74 height 30
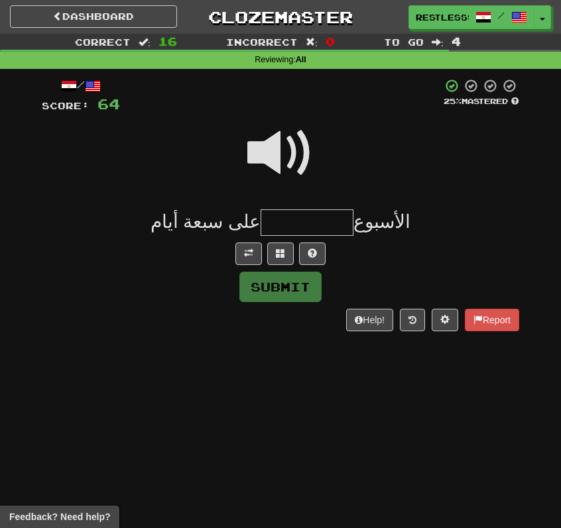
click at [312, 266] on div "/ Score: 64 25 % Mastered الأسبوع على سبعة أيام Submit Help! Report" at bounding box center [280, 205] width 477 height 254
click at [308, 260] on button at bounding box center [312, 254] width 27 height 23
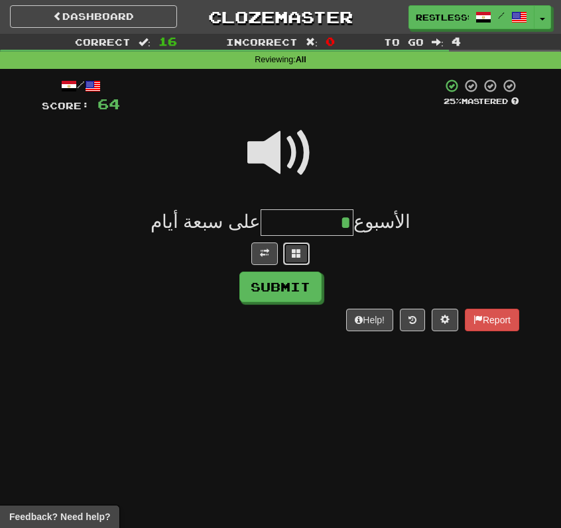
click at [292, 258] on span at bounding box center [296, 253] width 9 height 9
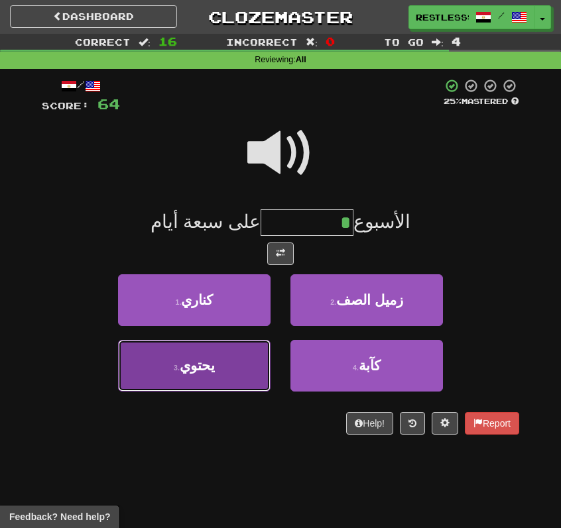
click at [223, 370] on button "3 . يحتوي" at bounding box center [194, 366] width 152 height 52
type input "*****"
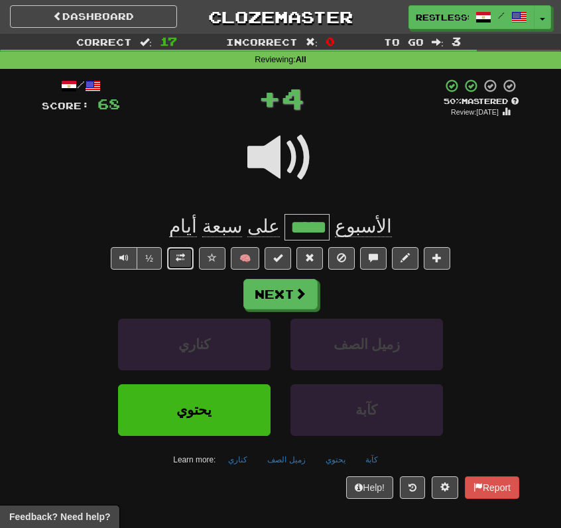
click at [188, 256] on button at bounding box center [180, 258] width 27 height 23
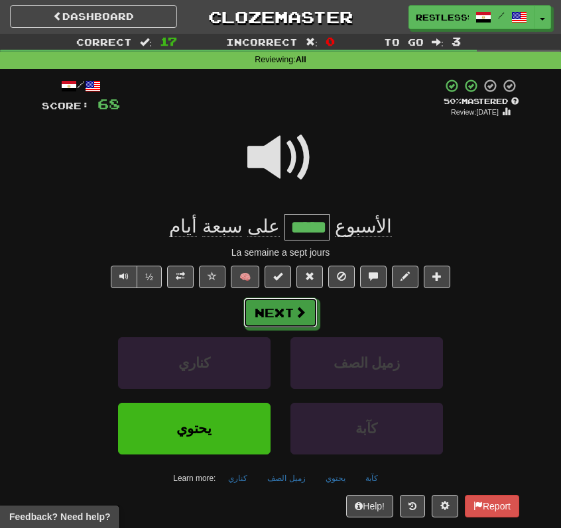
click at [282, 309] on button "Next" at bounding box center [280, 313] width 74 height 30
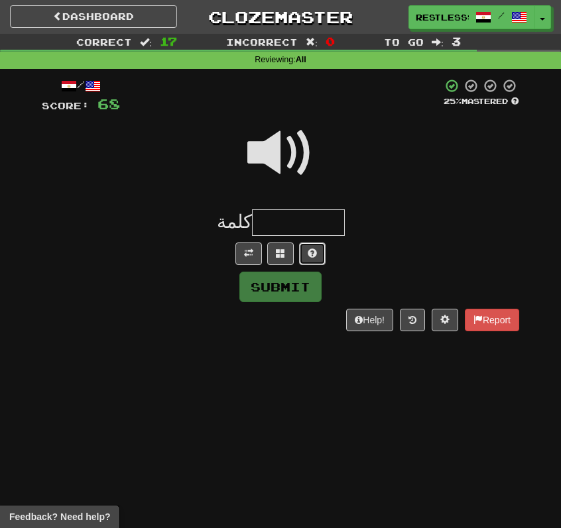
click at [311, 256] on span at bounding box center [311, 253] width 9 height 9
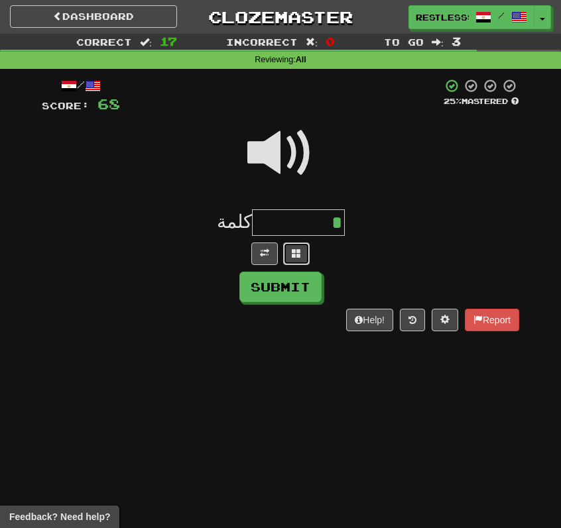
click at [294, 249] on span at bounding box center [296, 253] width 9 height 9
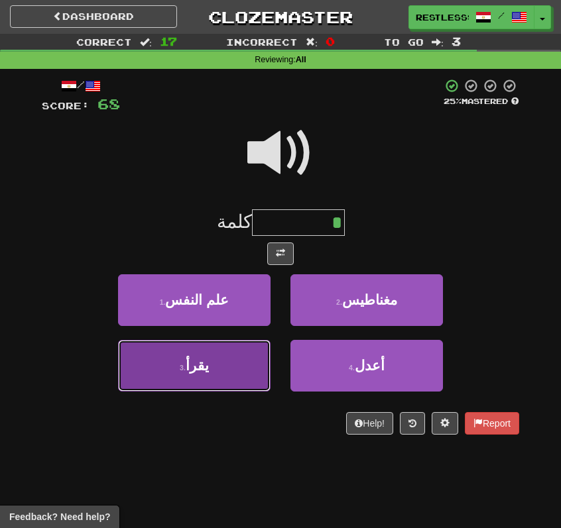
click at [239, 357] on button "3 . يقرأ" at bounding box center [194, 366] width 152 height 52
type input "****"
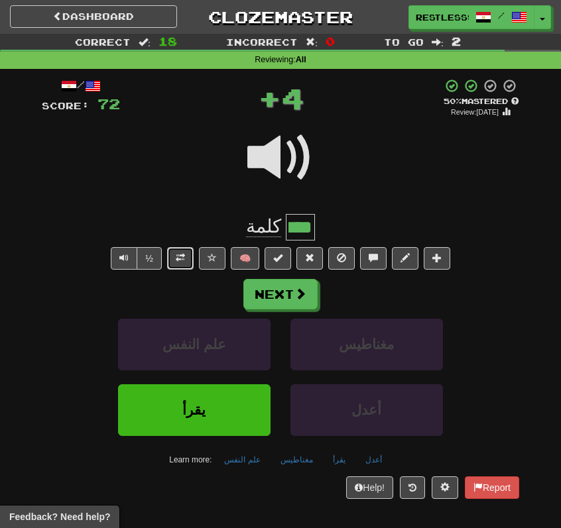
click at [186, 264] on button at bounding box center [180, 258] width 27 height 23
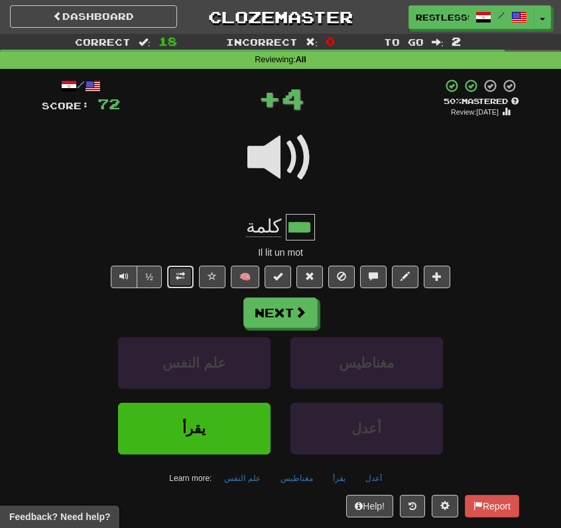
click at [186, 270] on button at bounding box center [180, 277] width 27 height 23
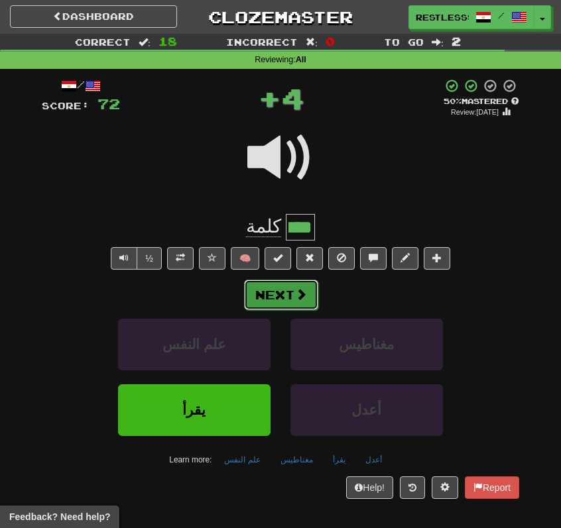
click at [272, 291] on button "Next" at bounding box center [281, 295] width 74 height 30
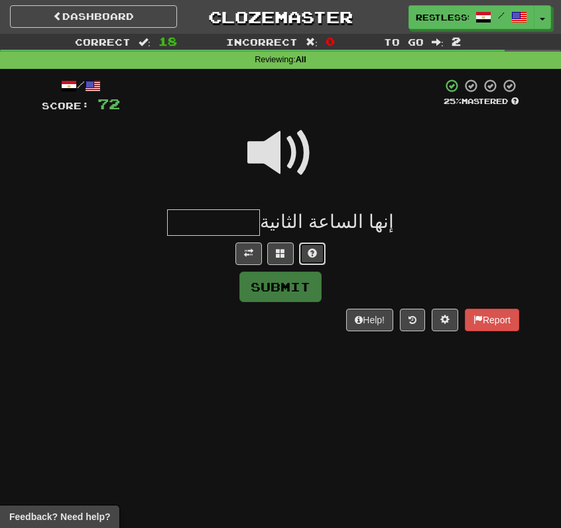
click at [307, 259] on button at bounding box center [312, 254] width 27 height 23
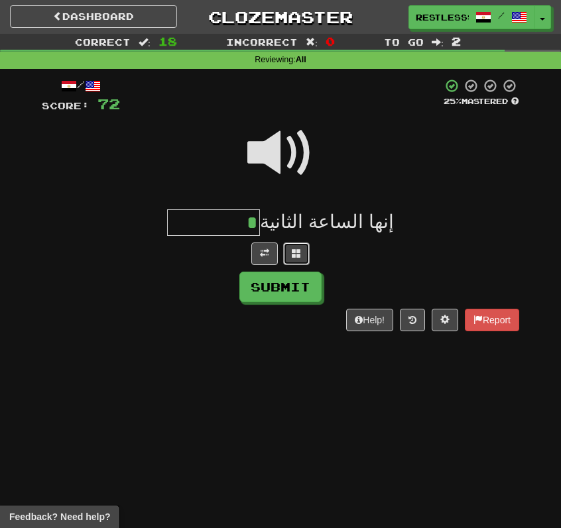
click at [282, 258] on div at bounding box center [280, 254] width 477 height 23
click at [292, 256] on span at bounding box center [296, 253] width 9 height 9
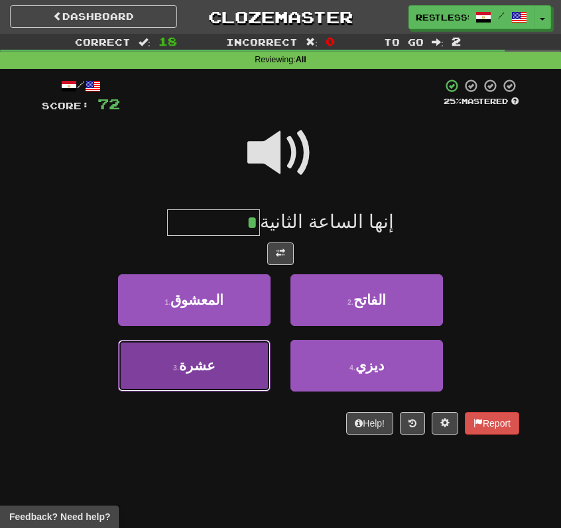
click at [238, 363] on button "3 . عشرة" at bounding box center [194, 366] width 152 height 52
type input "****"
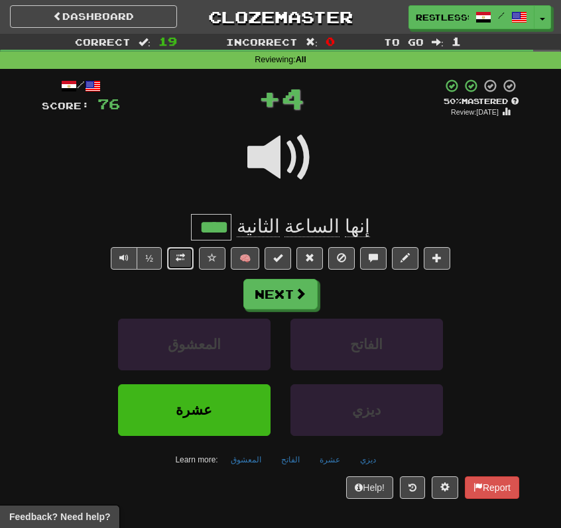
click at [182, 258] on span at bounding box center [180, 257] width 9 height 9
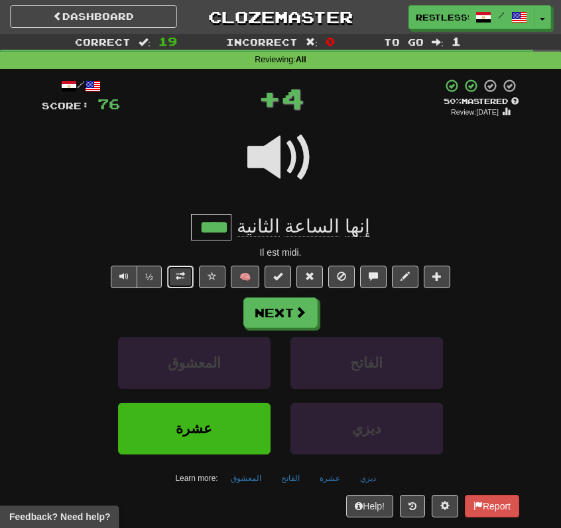
click at [182, 272] on span at bounding box center [180, 276] width 9 height 9
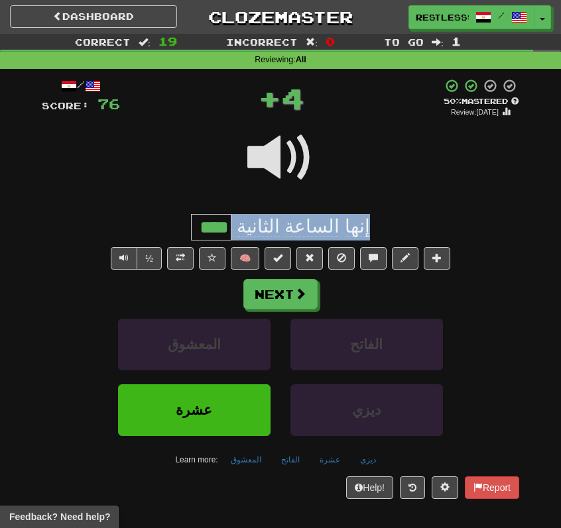
drag, startPoint x: 381, startPoint y: 224, endPoint x: 158, endPoint y: 219, distance: 222.7
click at [158, 219] on div "إنها الساعة الثانية ****" at bounding box center [280, 227] width 477 height 27
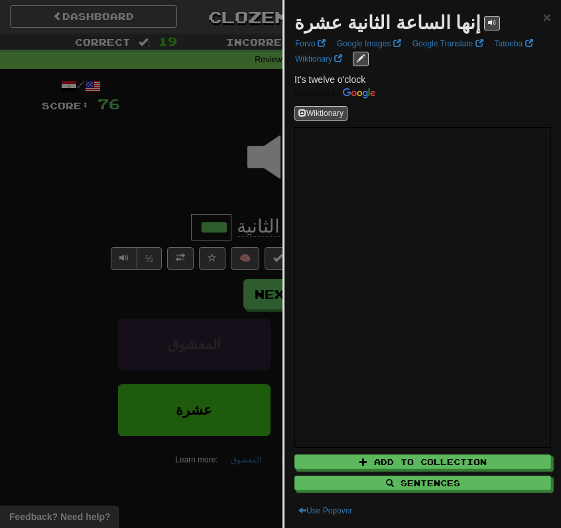
click at [158, 219] on div at bounding box center [280, 264] width 561 height 528
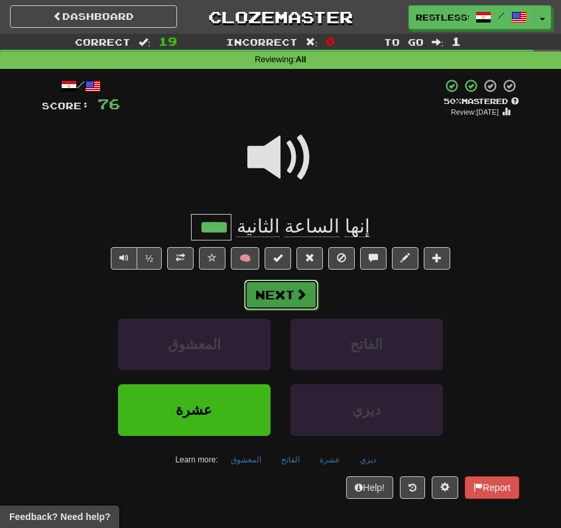
click at [289, 288] on button "Next" at bounding box center [281, 295] width 74 height 30
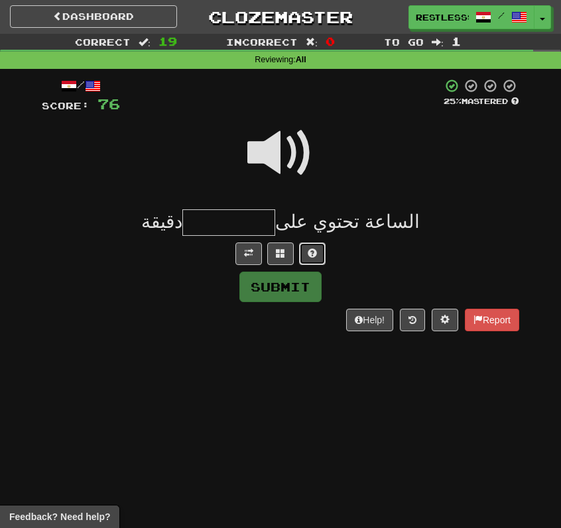
click at [309, 253] on span at bounding box center [311, 253] width 9 height 9
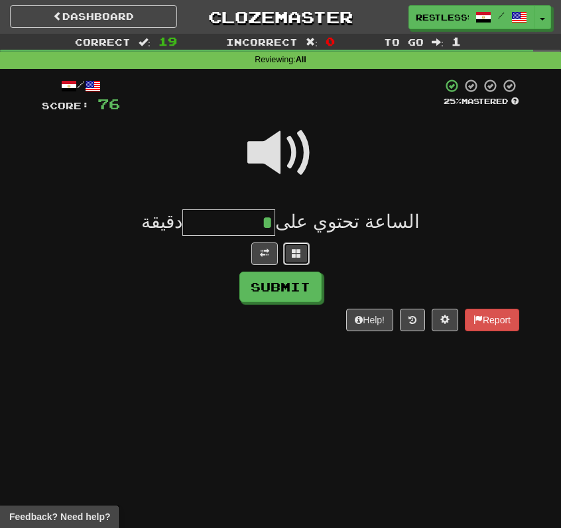
click at [298, 251] on span at bounding box center [296, 253] width 9 height 9
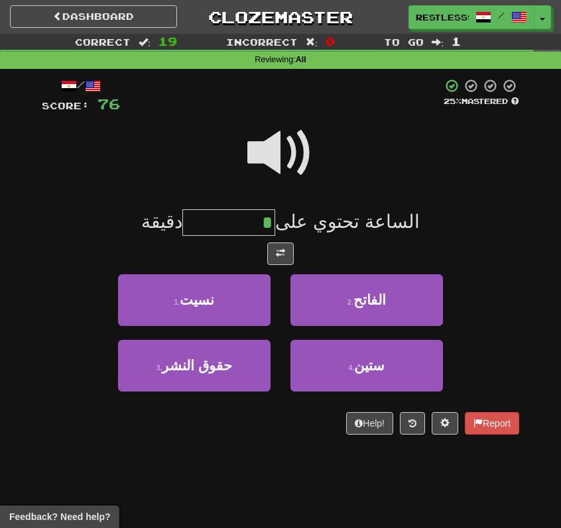
click at [463, 186] on div at bounding box center [280, 162] width 477 height 95
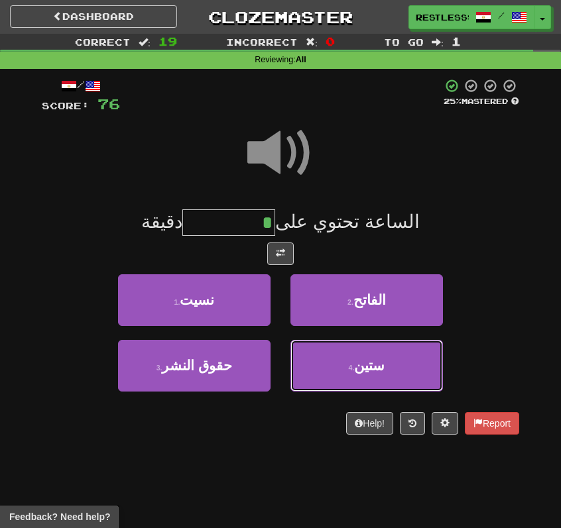
click at [361, 370] on span "ستين" at bounding box center [369, 365] width 30 height 15
type input "****"
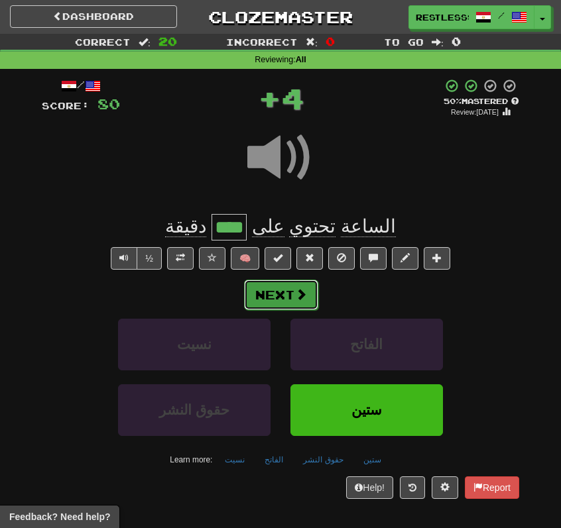
click at [264, 306] on button "Next" at bounding box center [281, 295] width 74 height 30
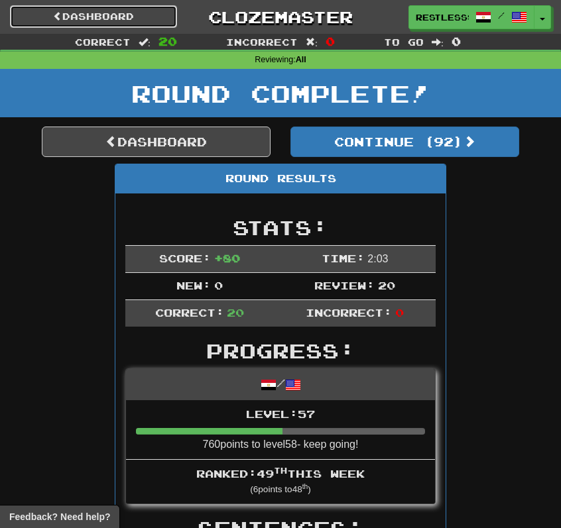
click at [150, 20] on link "Dashboard" at bounding box center [93, 16] width 167 height 23
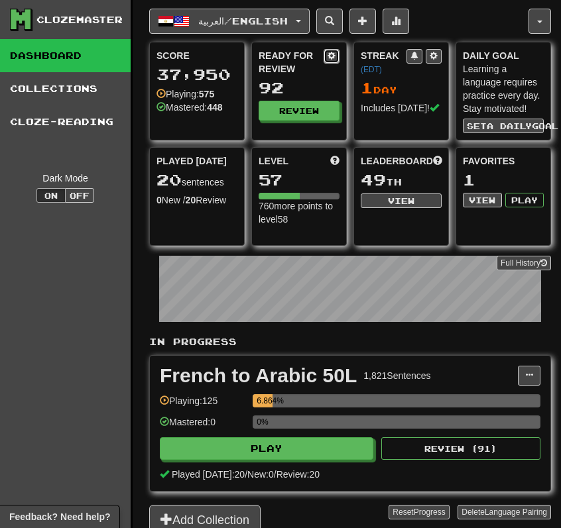
click at [336, 50] on button at bounding box center [331, 56] width 16 height 15
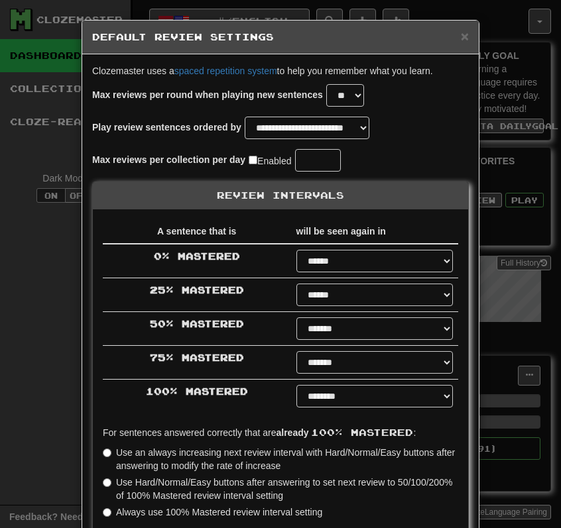
click at [478, 147] on div "**********" at bounding box center [280, 361] width 396 height 614
click at [510, 132] on div "**********" at bounding box center [280, 264] width 561 height 528
